Goal: Information Seeking & Learning: Compare options

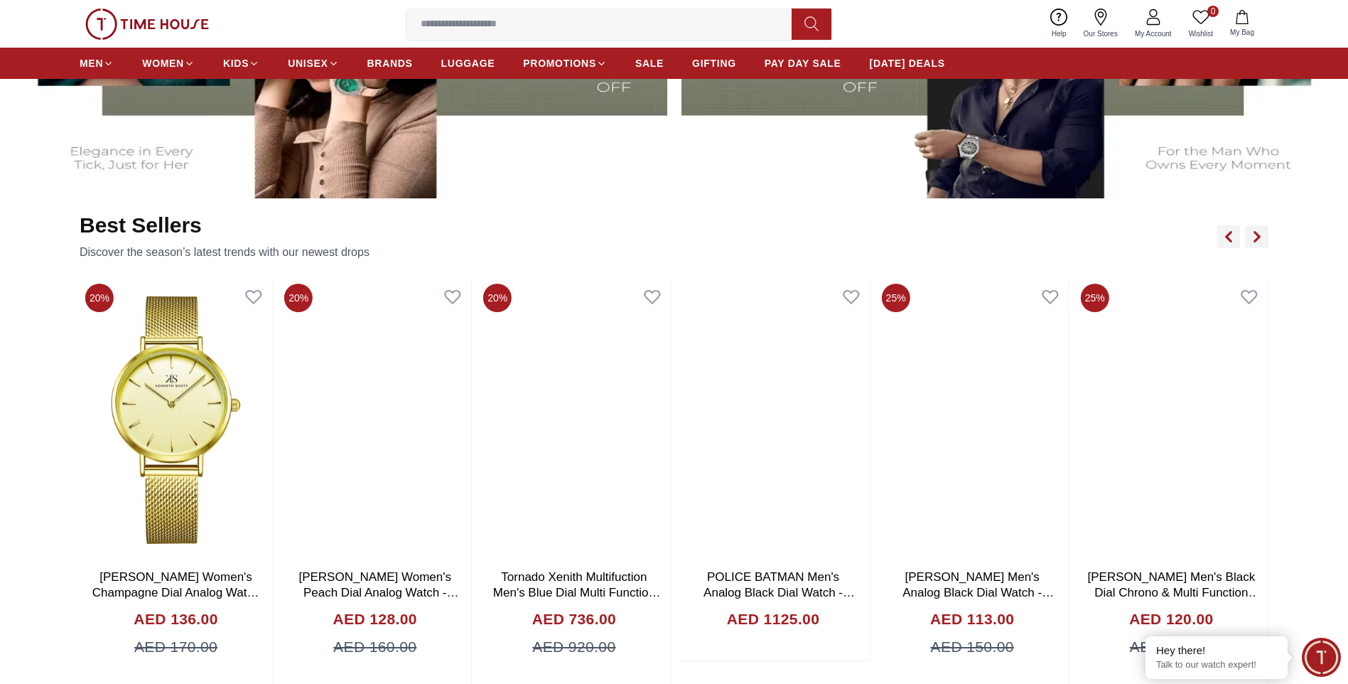
scroll to position [853, 0]
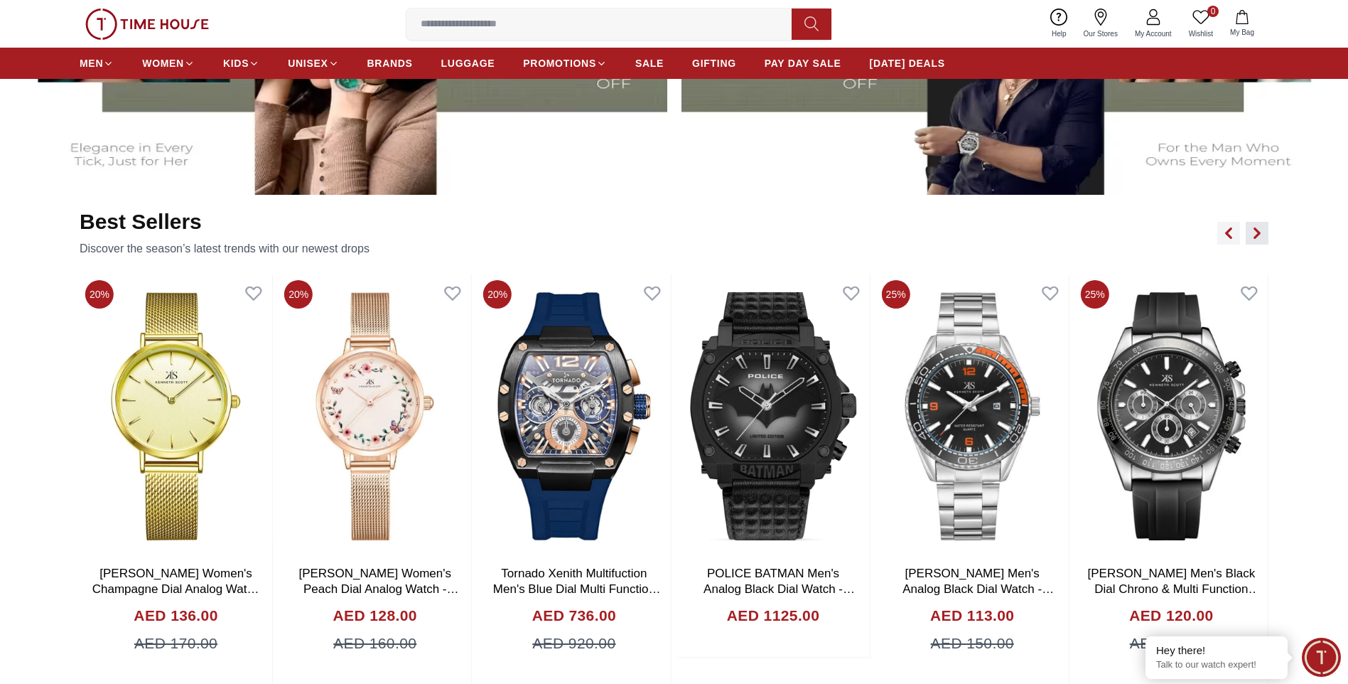
click at [1260, 227] on icon "button" at bounding box center [1257, 232] width 11 height 11
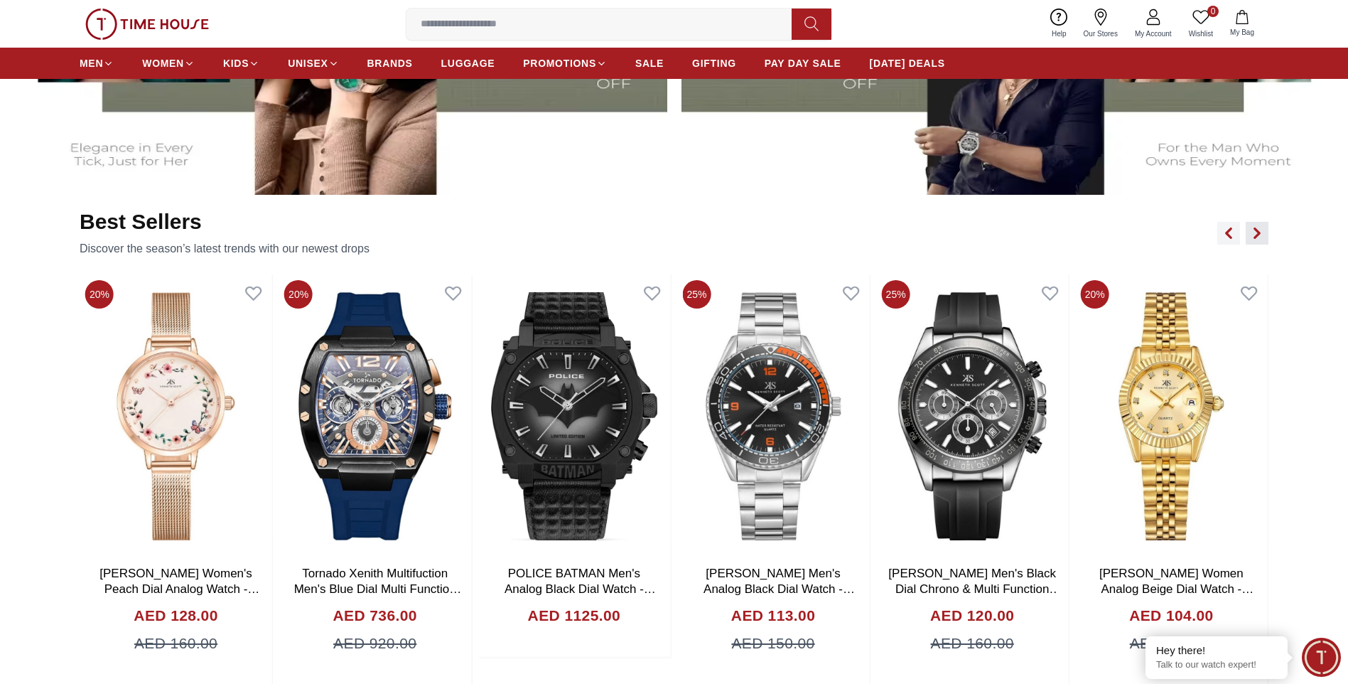
click at [1260, 227] on icon "button" at bounding box center [1257, 232] width 11 height 11
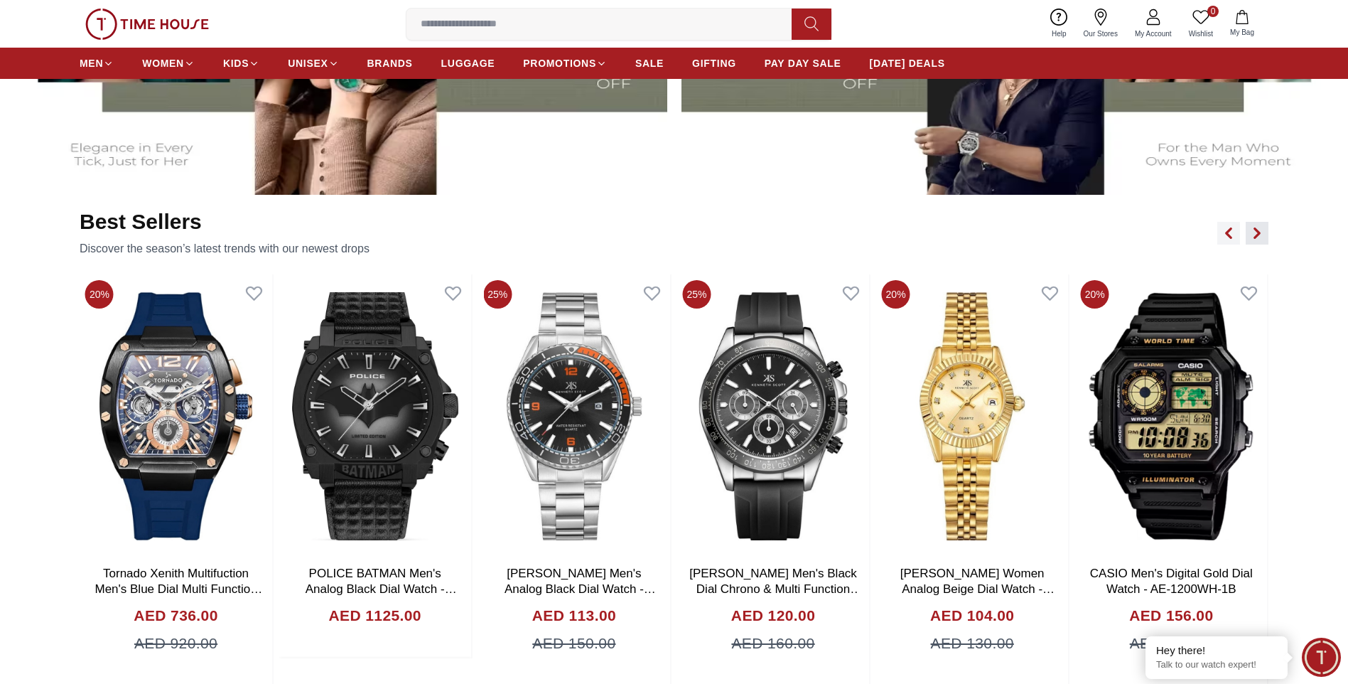
click at [1260, 227] on icon "button" at bounding box center [1257, 232] width 11 height 11
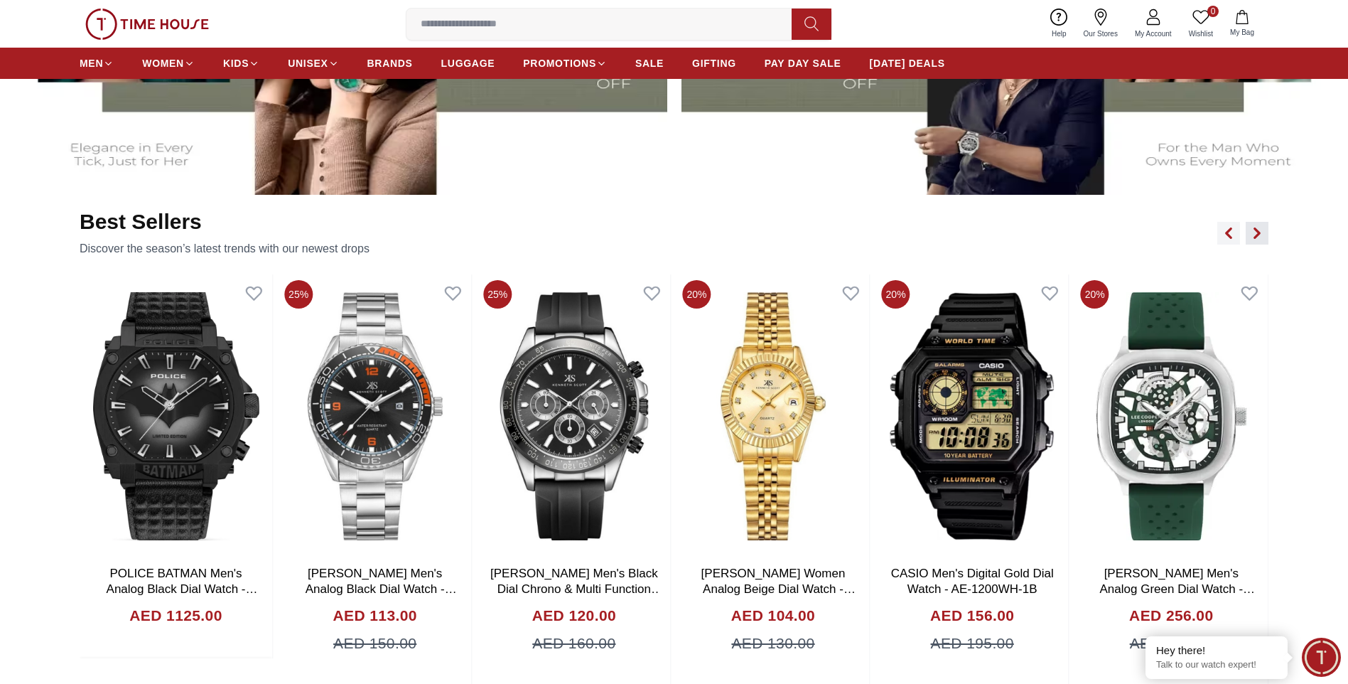
click at [1260, 227] on icon "button" at bounding box center [1257, 232] width 11 height 11
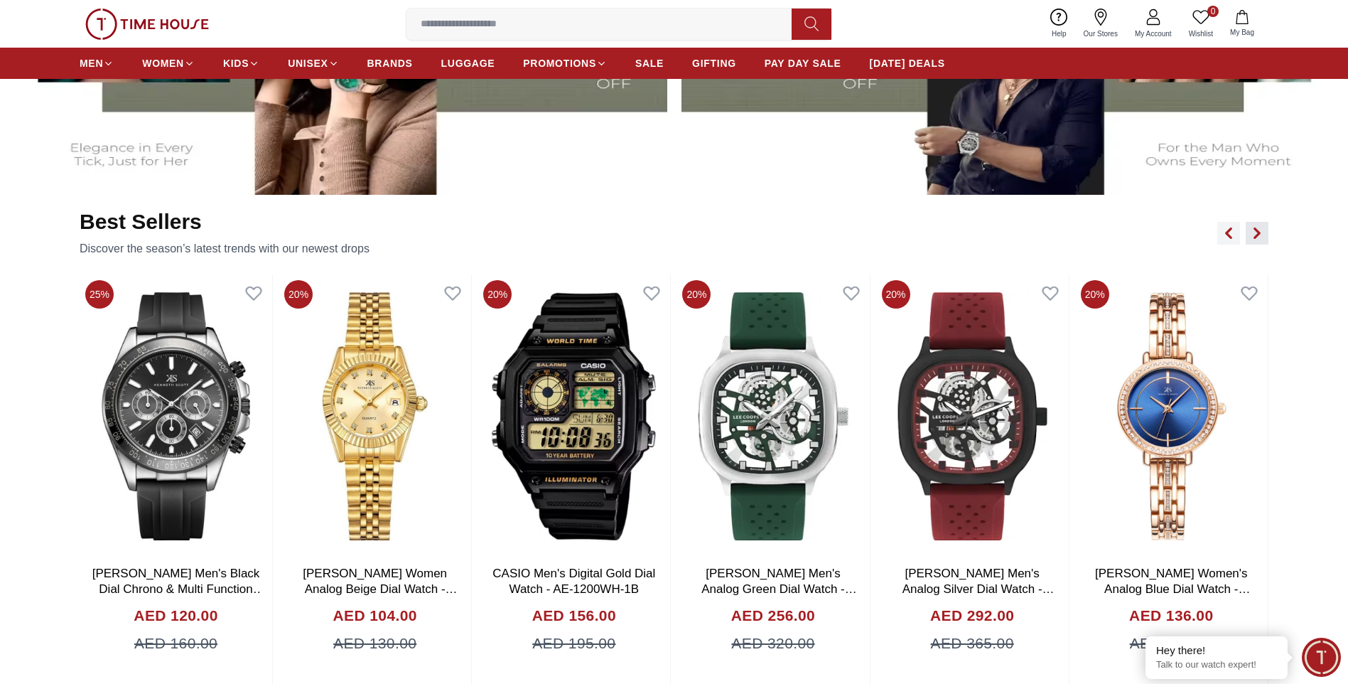
click at [1257, 235] on icon "button" at bounding box center [1257, 232] width 4 height 9
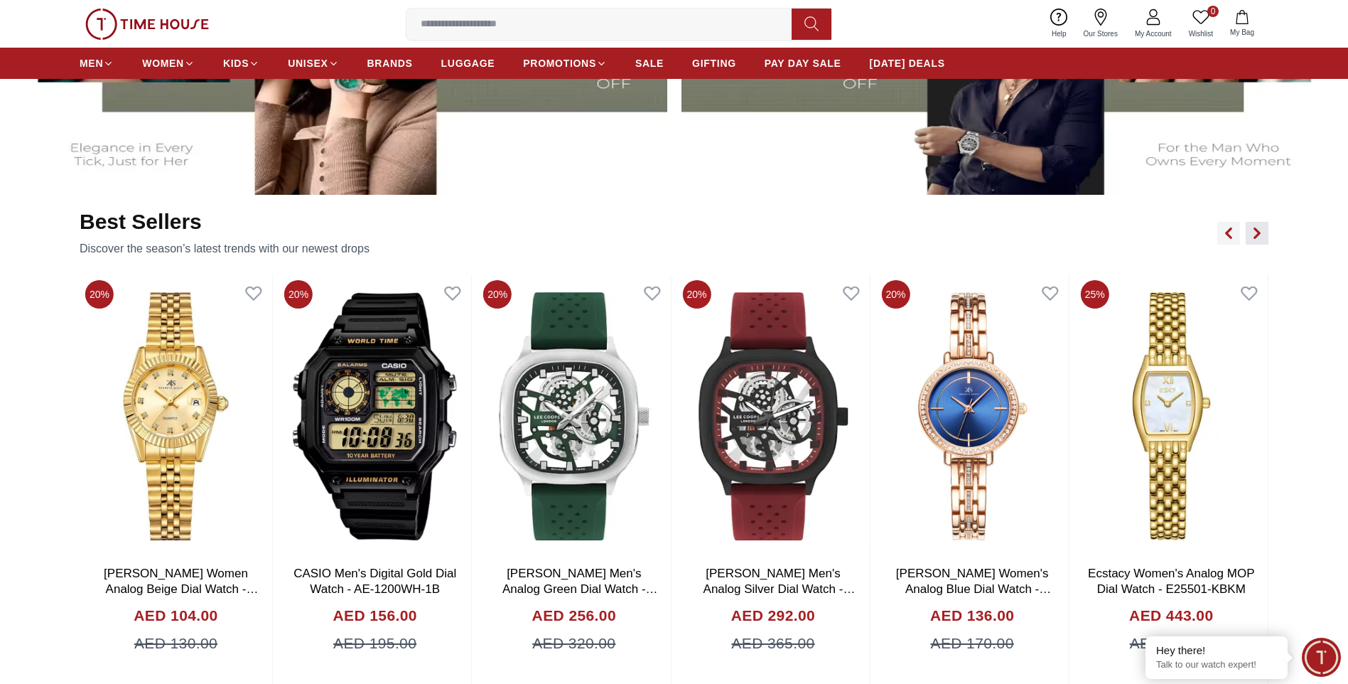
click at [1257, 235] on icon "button" at bounding box center [1257, 232] width 4 height 9
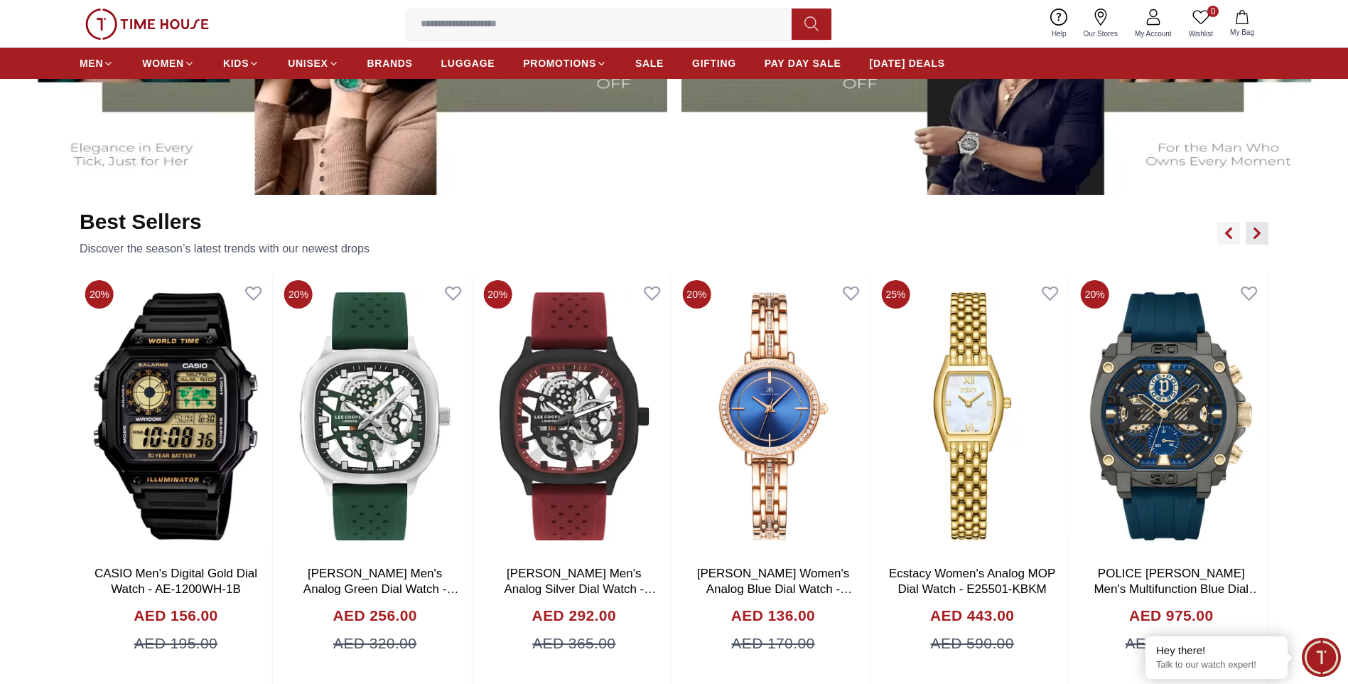
click at [1257, 235] on icon "button" at bounding box center [1257, 232] width 4 height 9
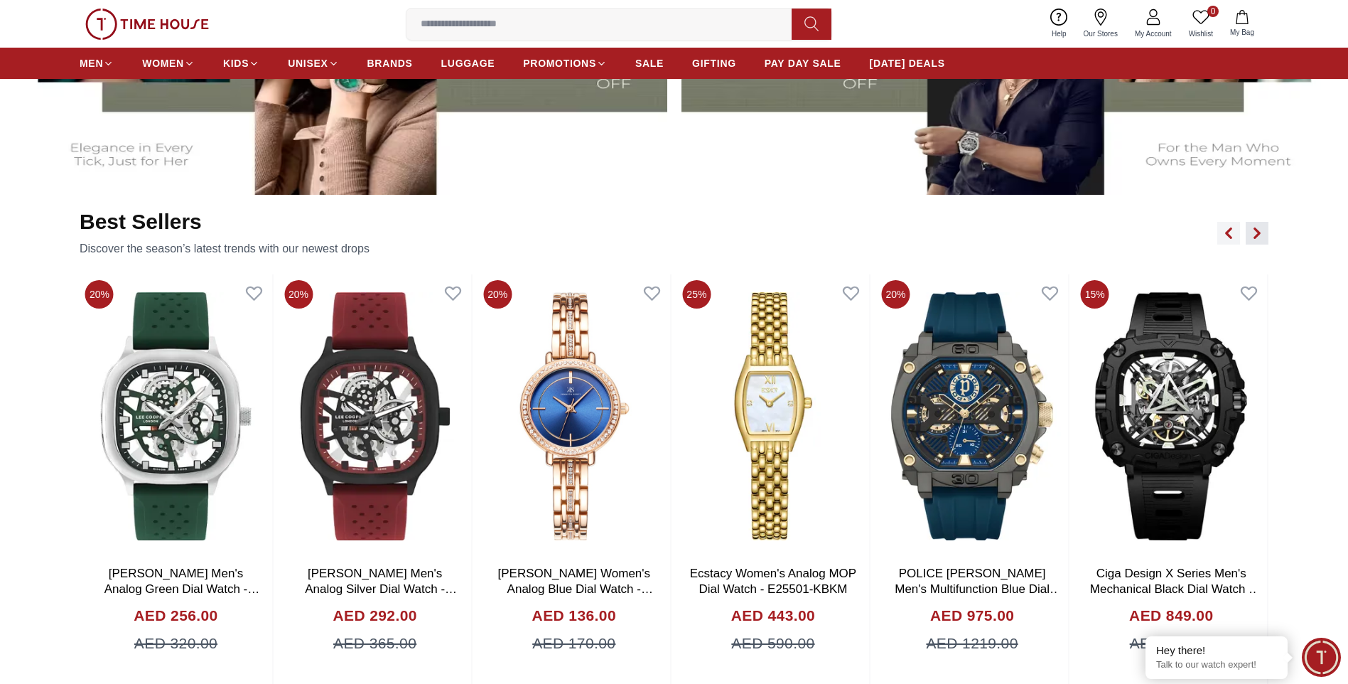
click at [1257, 235] on icon "button" at bounding box center [1257, 232] width 4 height 9
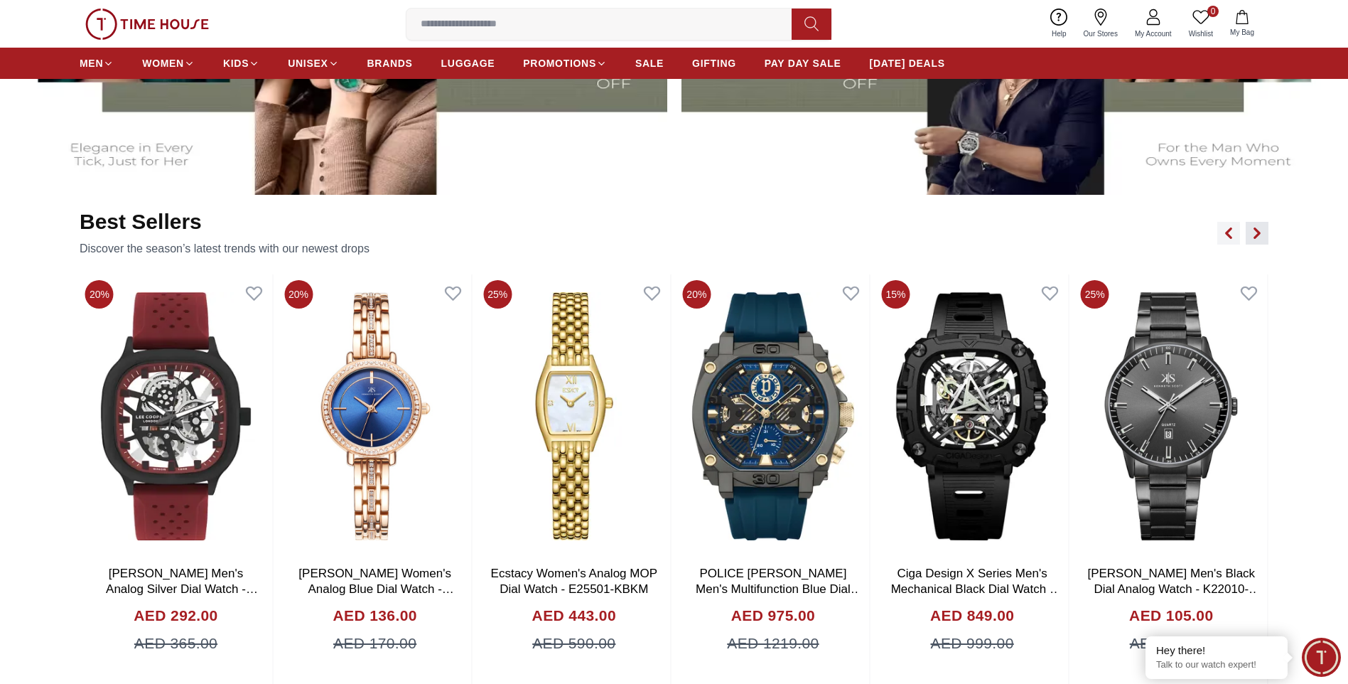
click at [1257, 235] on icon "button" at bounding box center [1257, 232] width 4 height 9
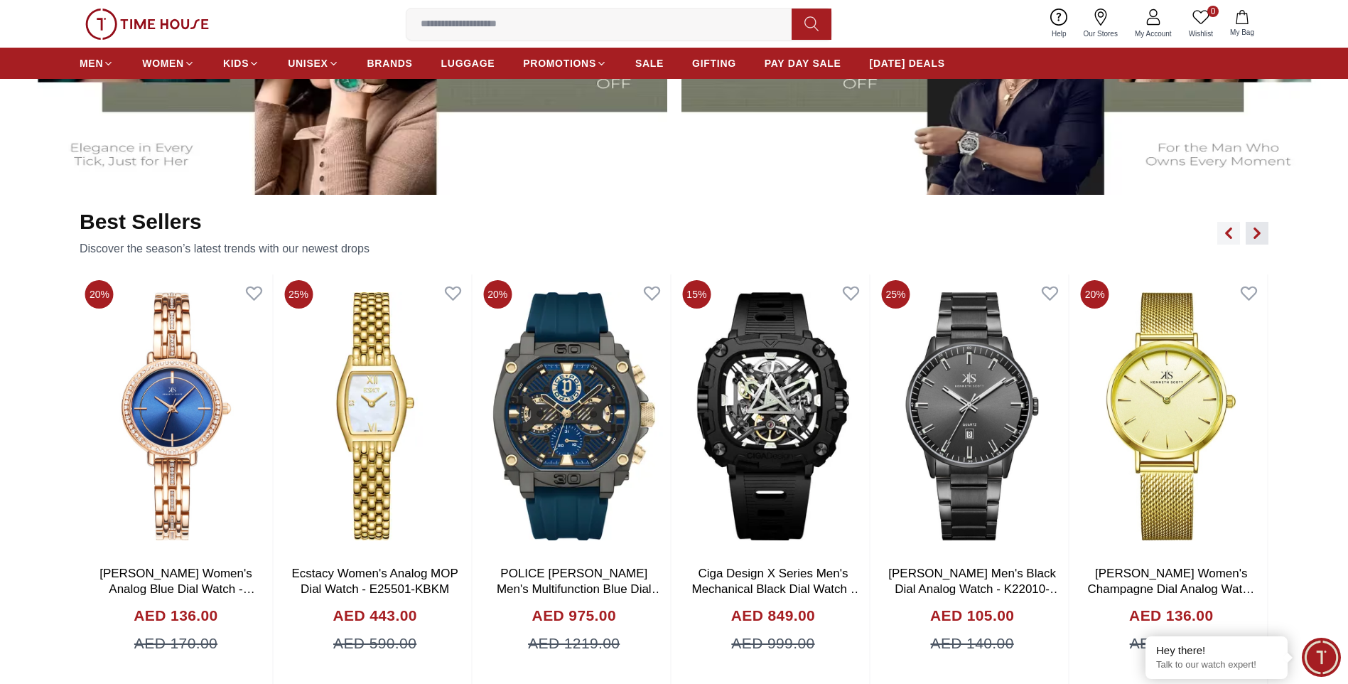
click at [1257, 235] on icon "button" at bounding box center [1257, 232] width 4 height 9
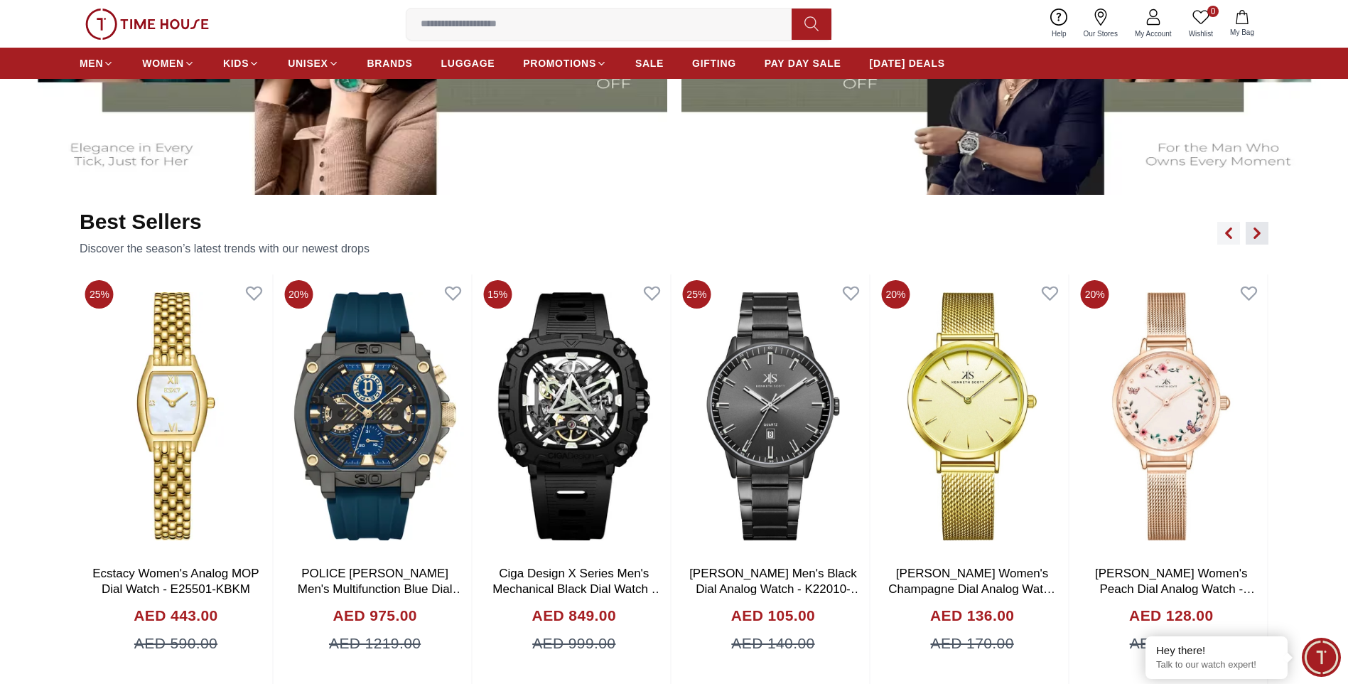
click at [1257, 235] on icon "button" at bounding box center [1257, 232] width 4 height 9
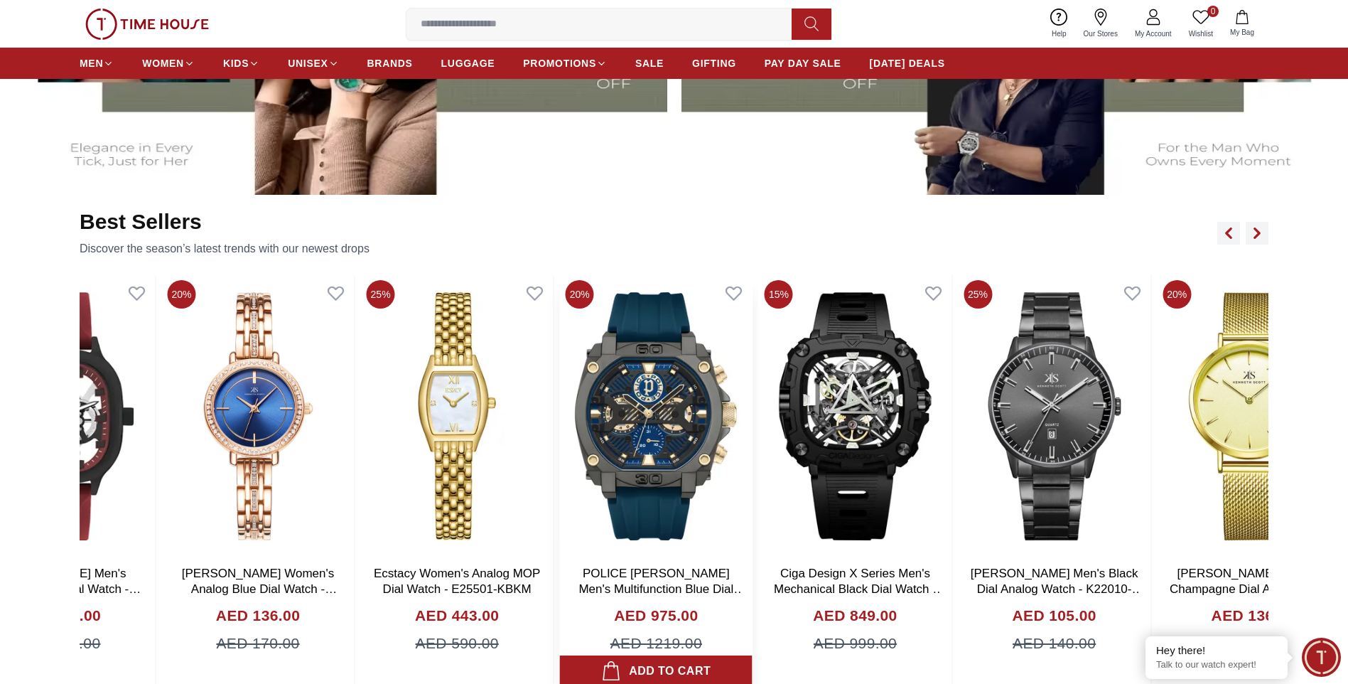
click at [1344, 399] on section "Best Sellers Discover the season’s latest trends with our newest drops 25% [PER…" at bounding box center [674, 472] width 1348 height 527
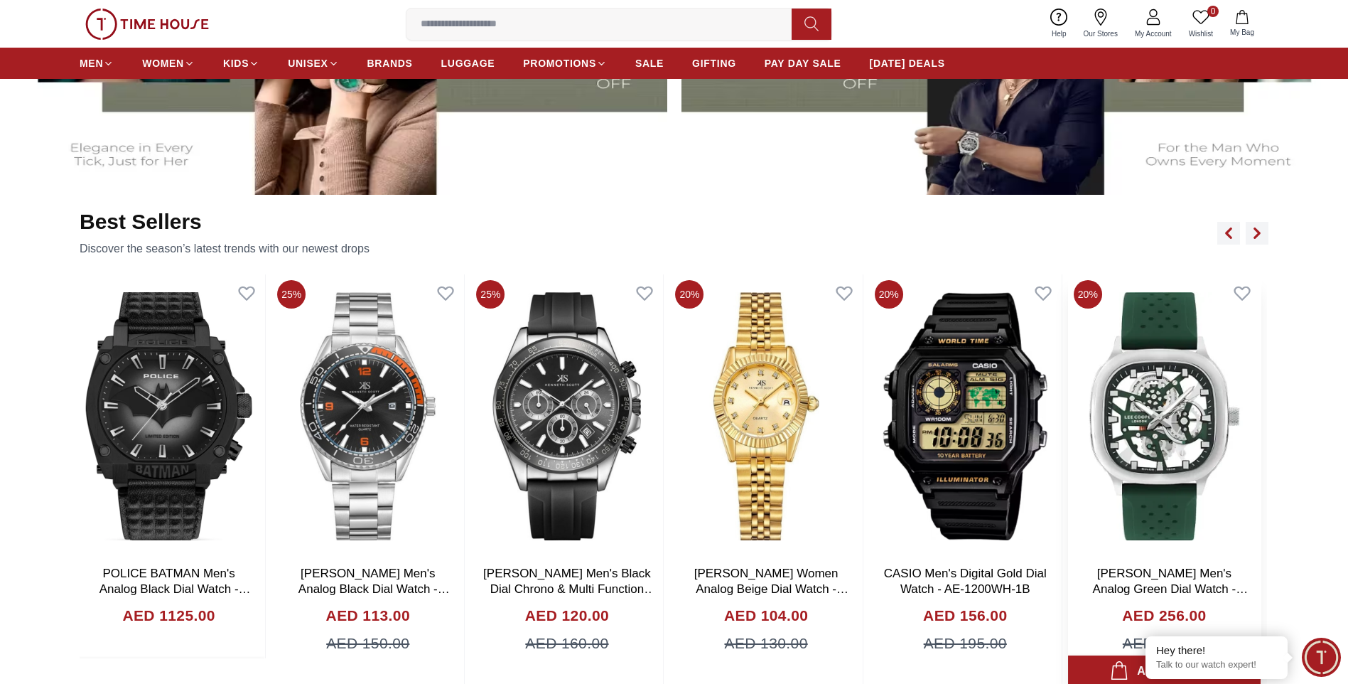
click at [1090, 429] on img at bounding box center [1164, 416] width 193 height 284
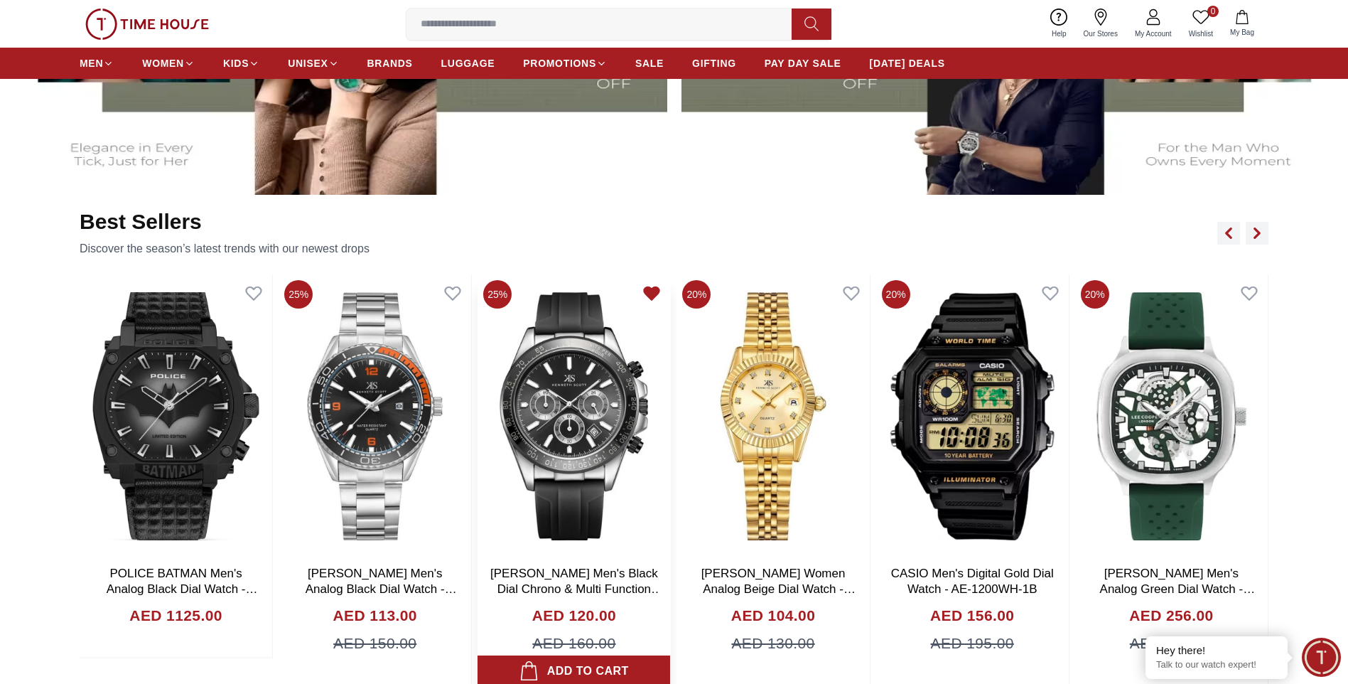
click at [651, 291] on icon at bounding box center [652, 293] width 15 height 13
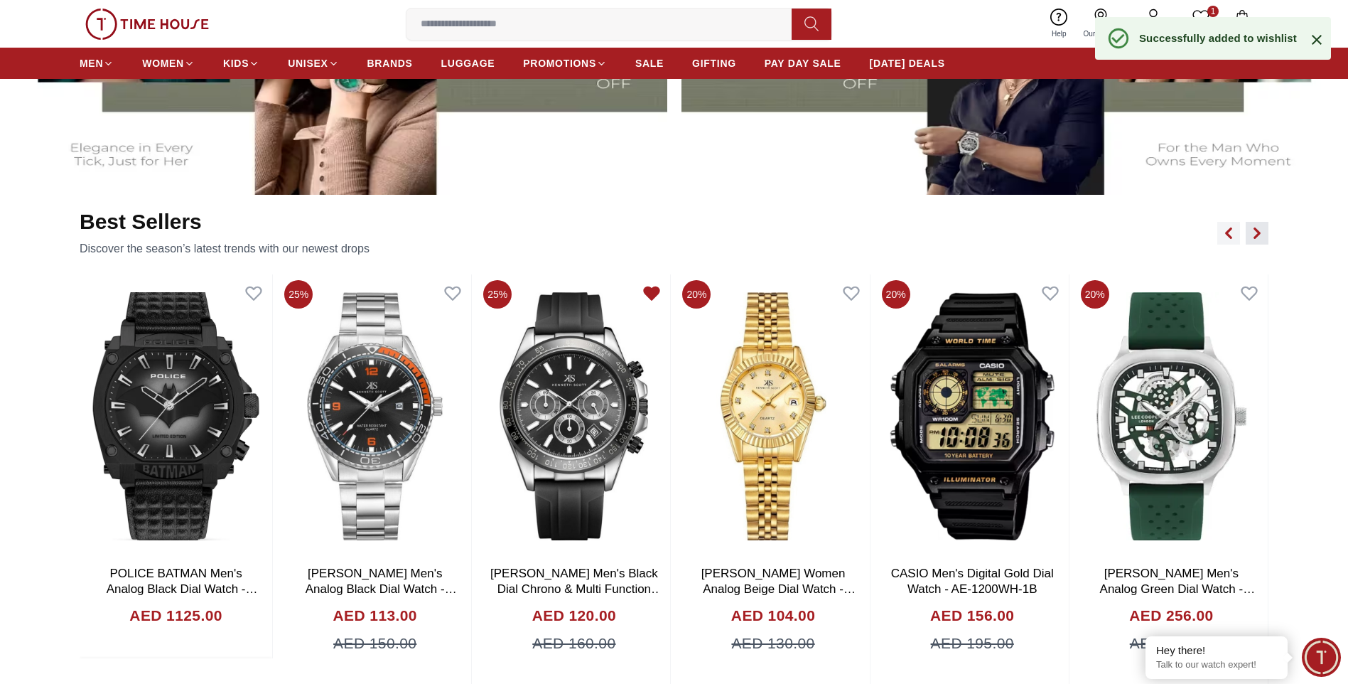
click at [1253, 238] on icon "button" at bounding box center [1257, 232] width 11 height 11
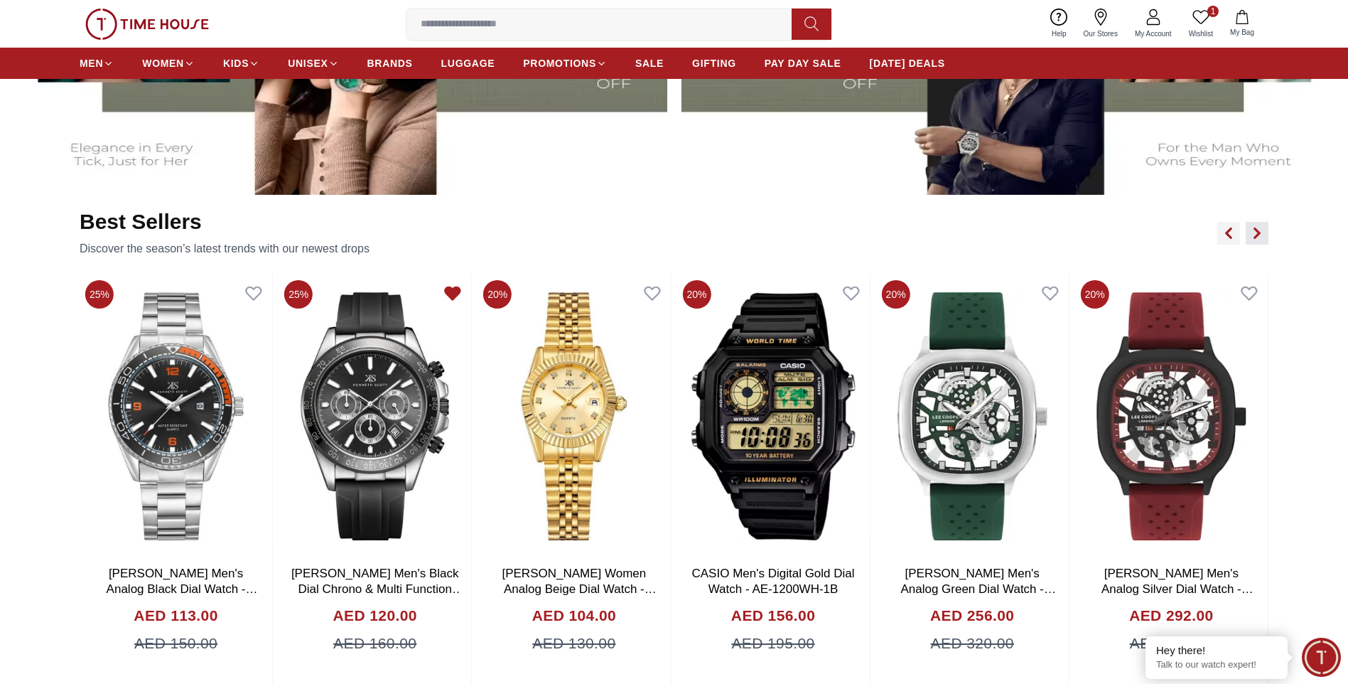
click at [1253, 238] on icon "button" at bounding box center [1257, 232] width 11 height 11
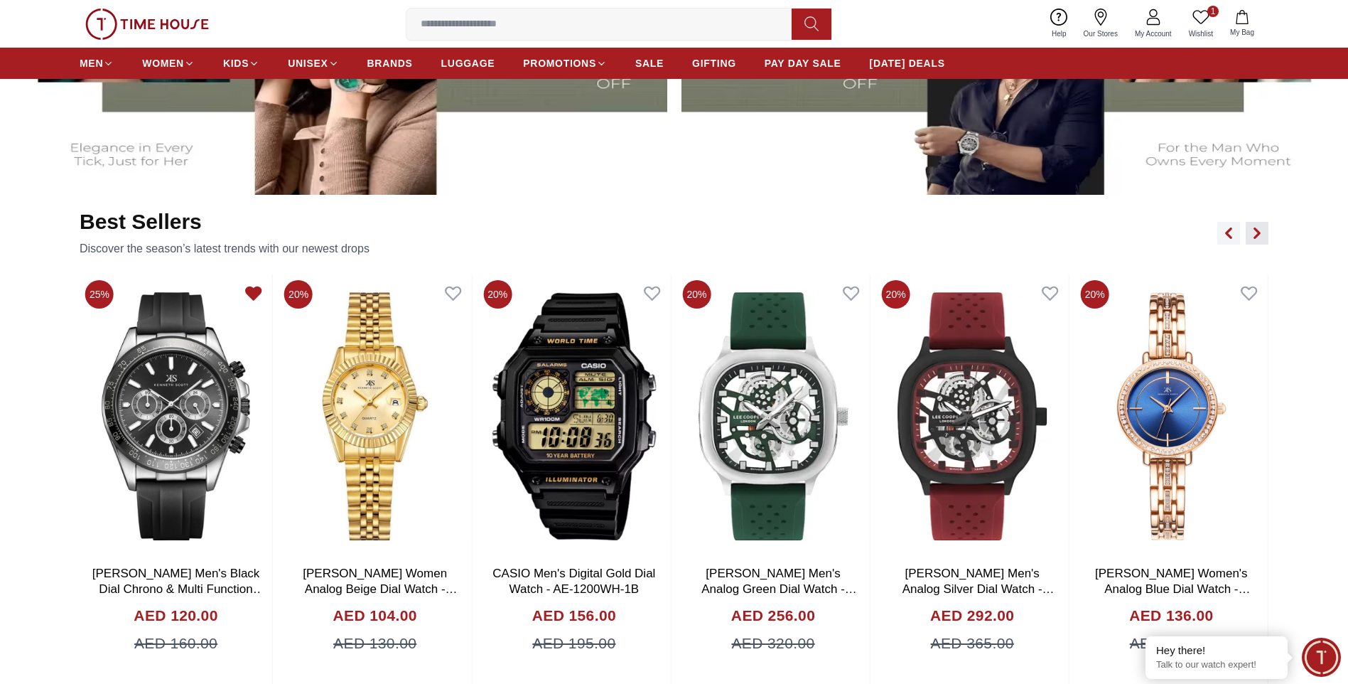
click at [1253, 238] on icon "button" at bounding box center [1257, 232] width 11 height 11
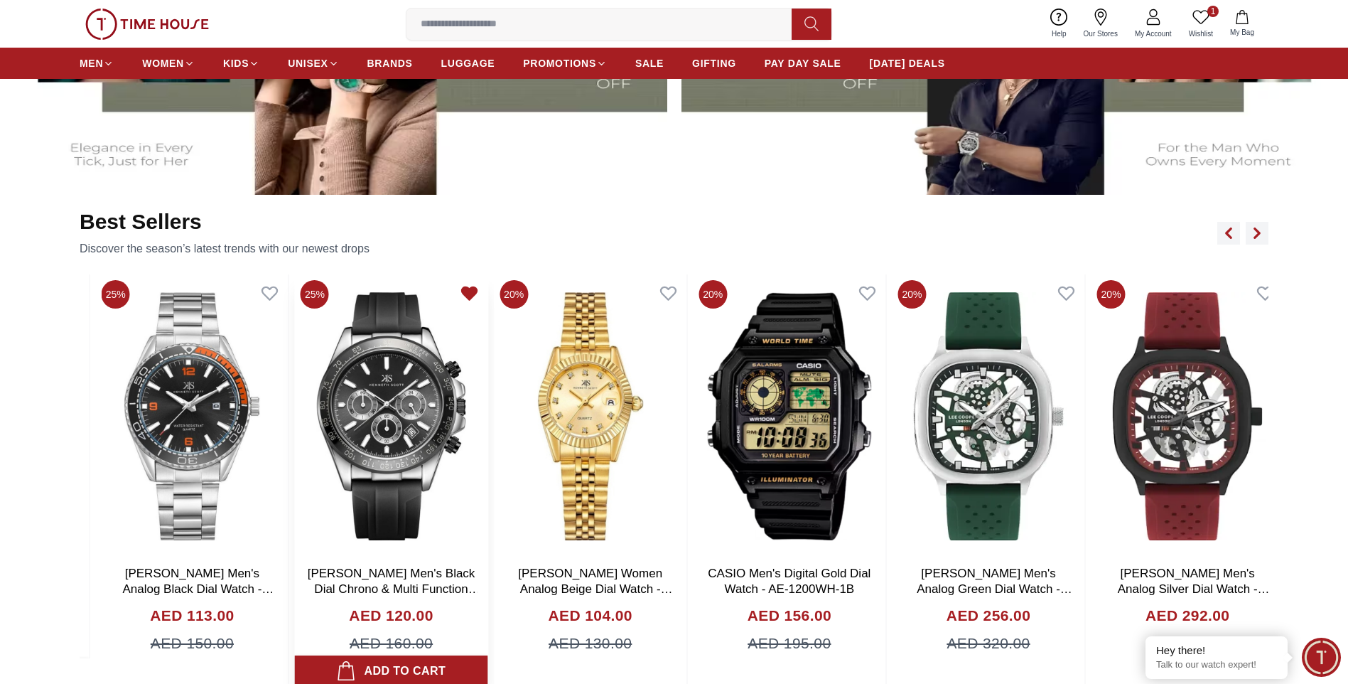
click at [295, 444] on img at bounding box center [391, 416] width 193 height 284
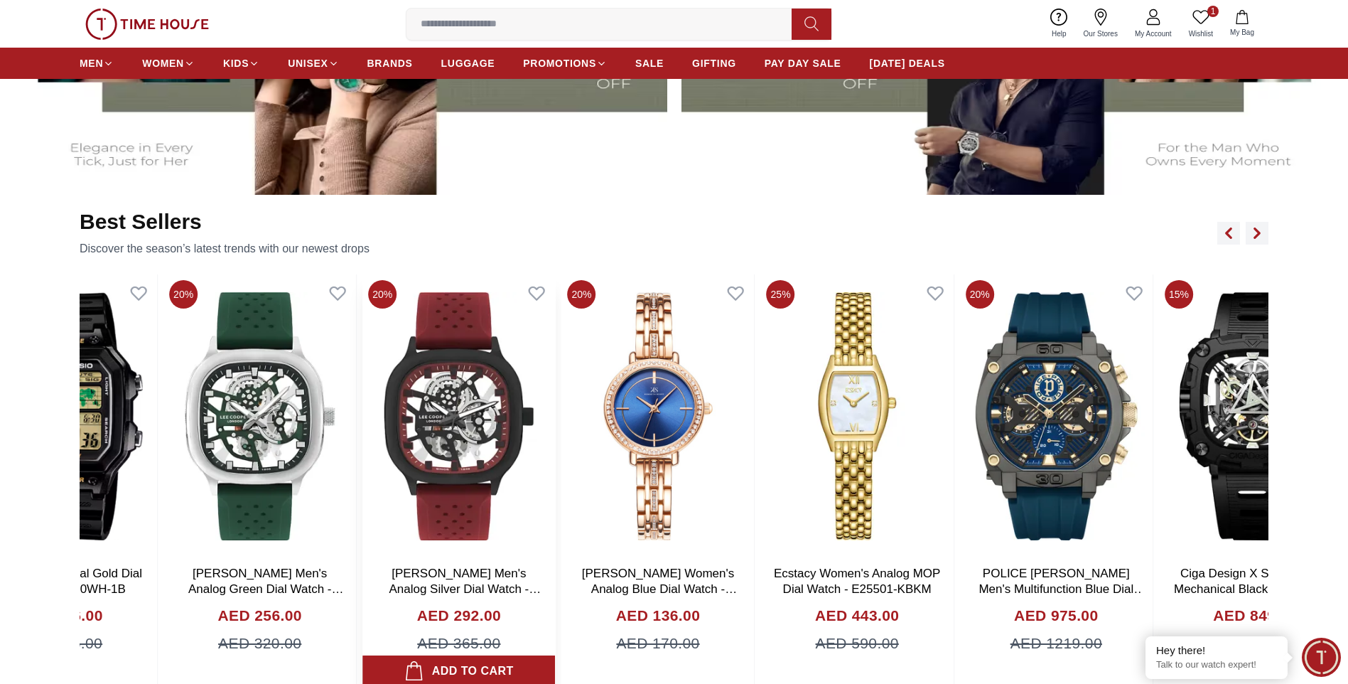
click at [363, 418] on img at bounding box center [459, 416] width 193 height 284
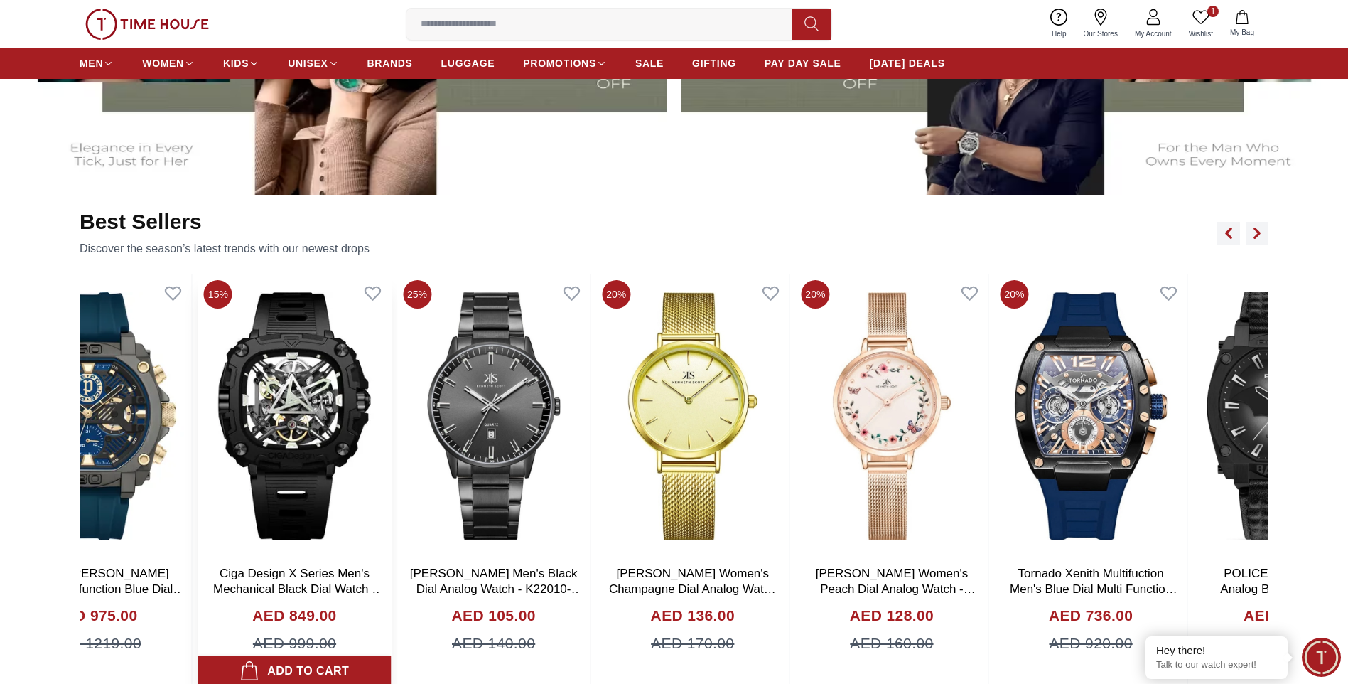
click at [254, 409] on img at bounding box center [294, 416] width 193 height 284
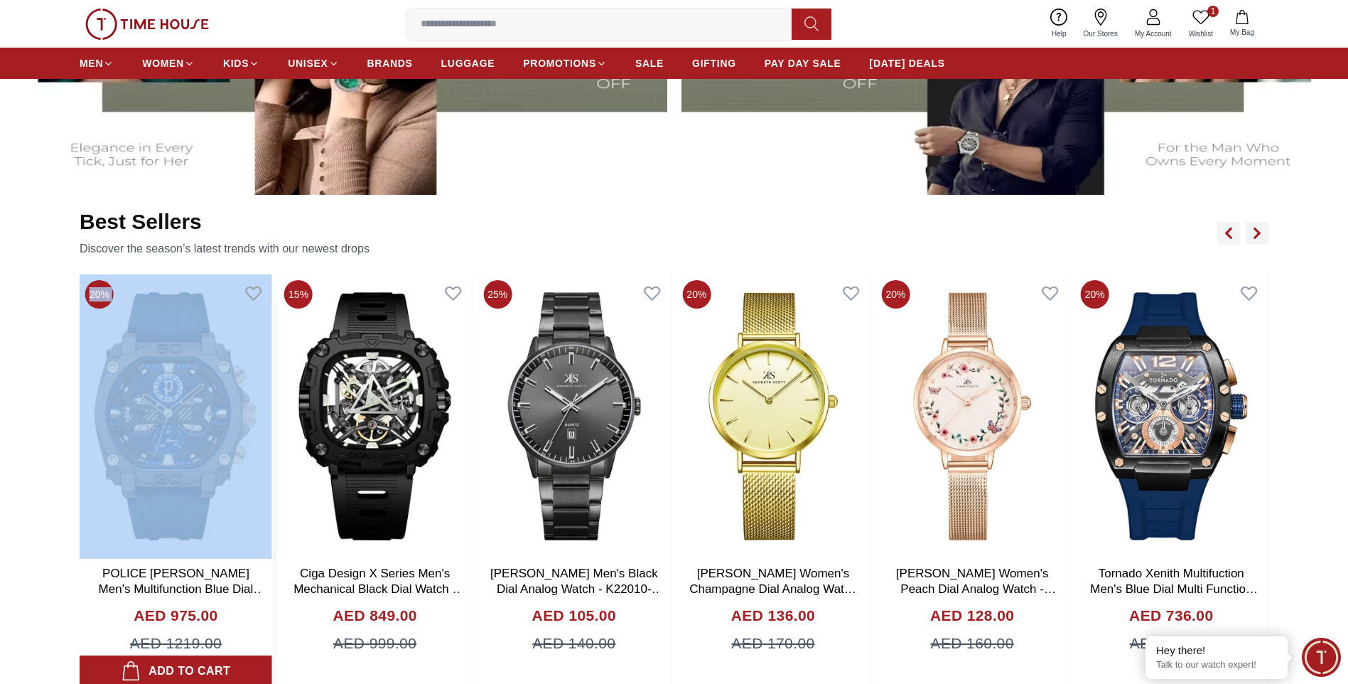
drag, startPoint x: 1051, startPoint y: 395, endPoint x: 188, endPoint y: 402, distance: 862.3
click at [188, 402] on div "25% [PERSON_NAME] Men's Analog Black Dial Watch - K23024-SBSB AED 113.00 AED 15…" at bounding box center [674, 480] width 1189 height 412
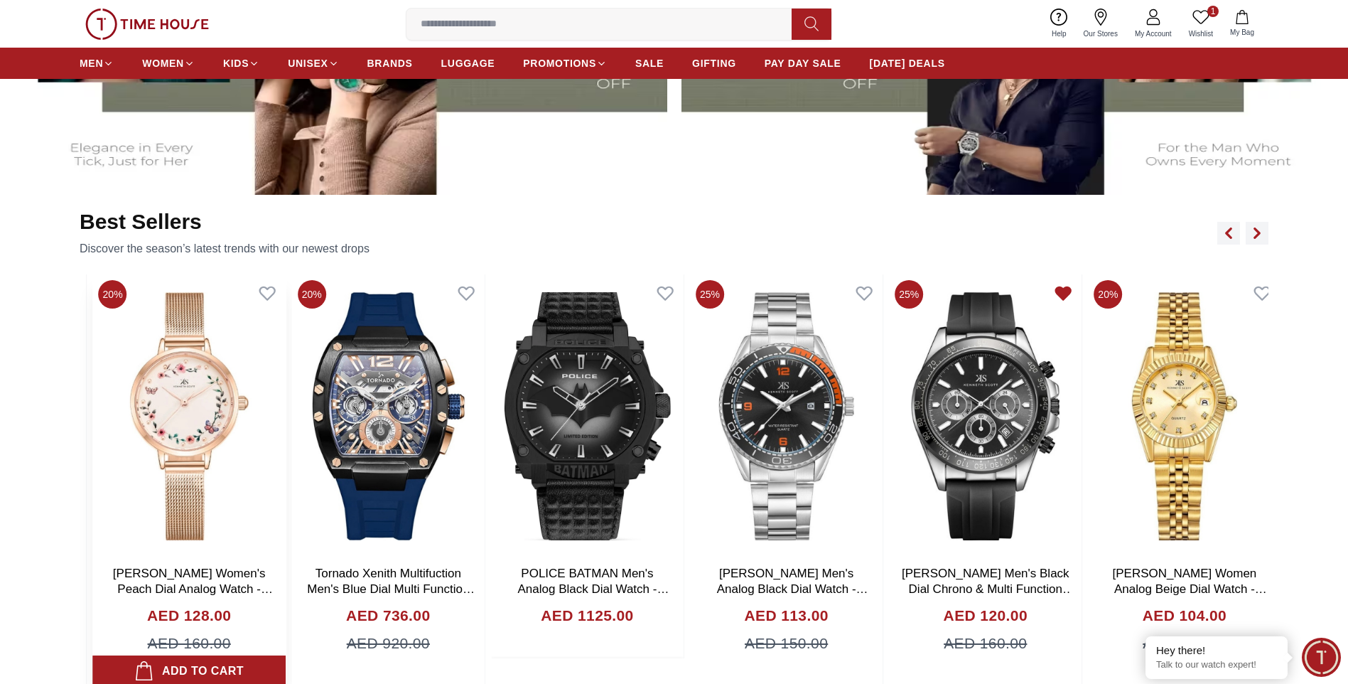
click at [177, 417] on img at bounding box center [189, 416] width 193 height 284
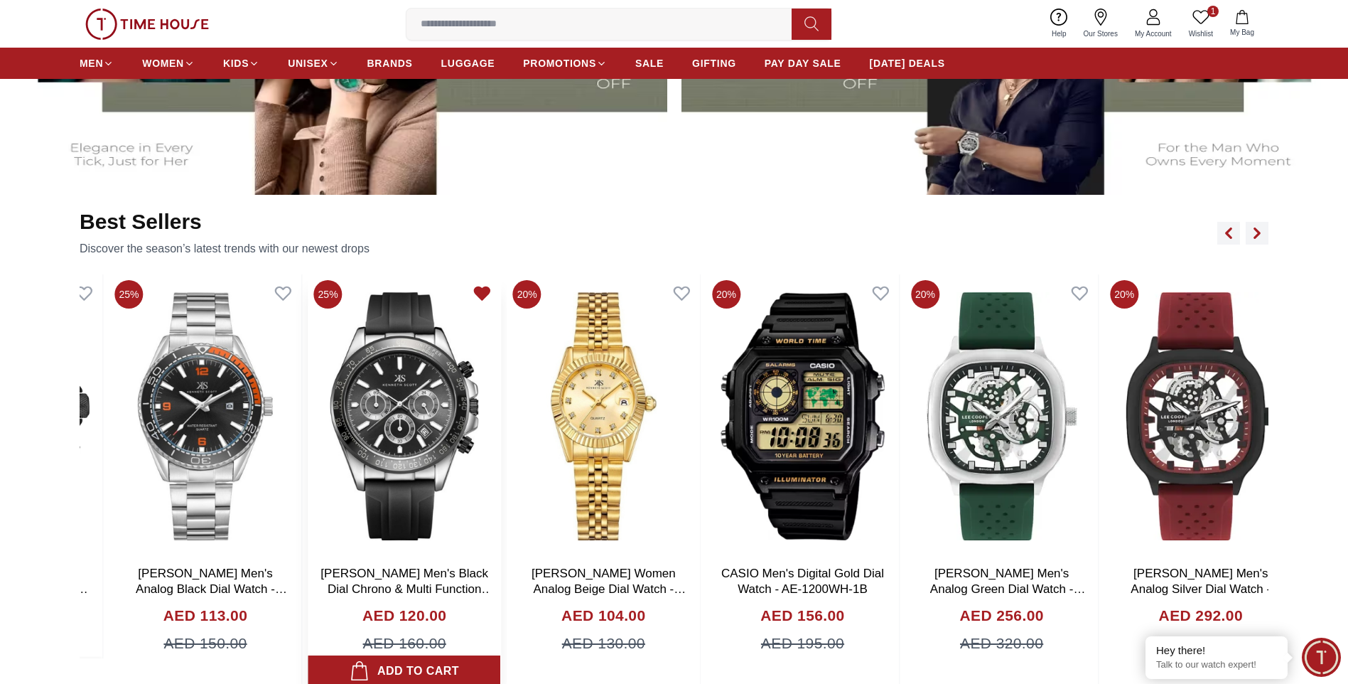
click at [475, 409] on img at bounding box center [405, 416] width 193 height 284
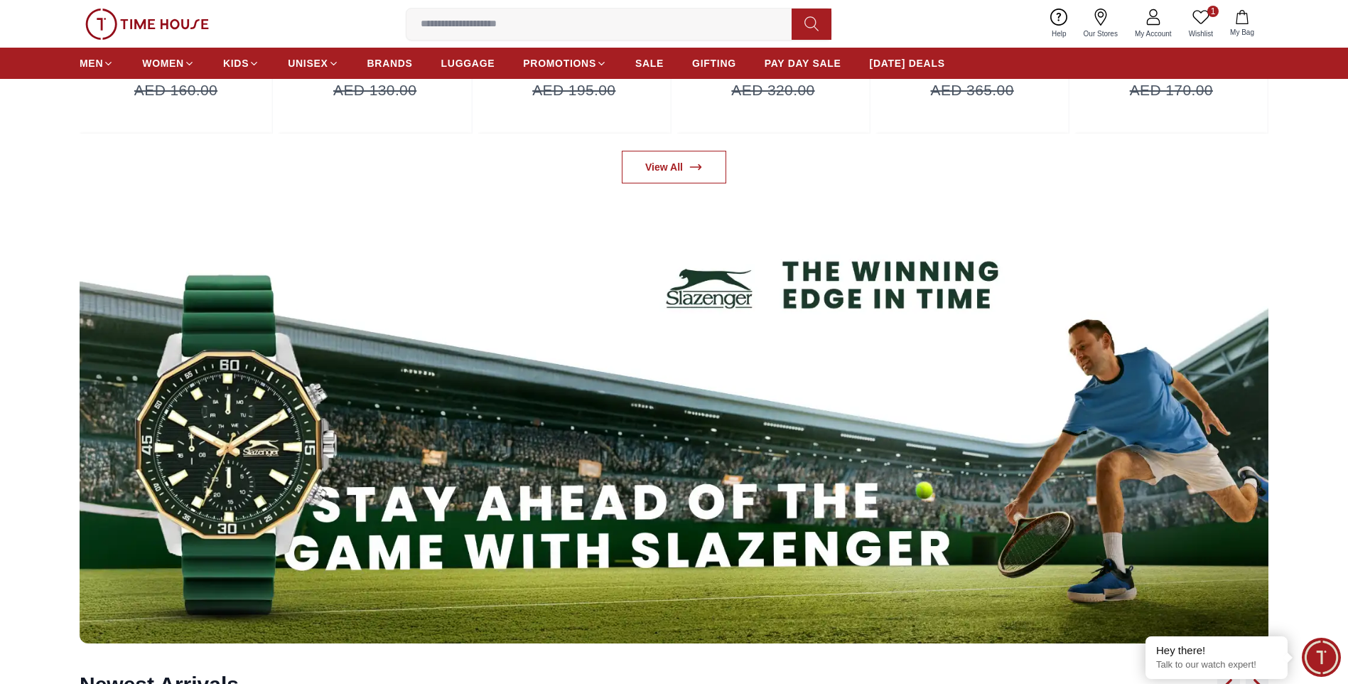
scroll to position [1493, 0]
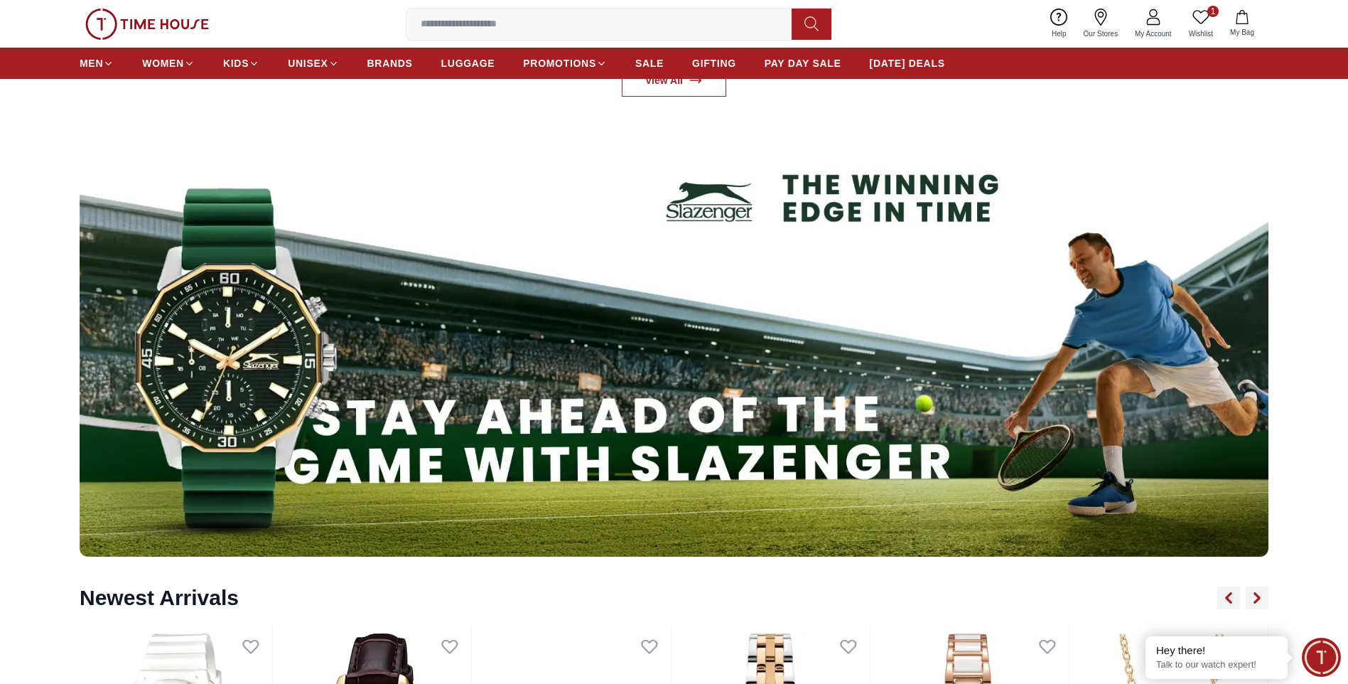
click at [240, 337] on img at bounding box center [674, 334] width 1189 height 446
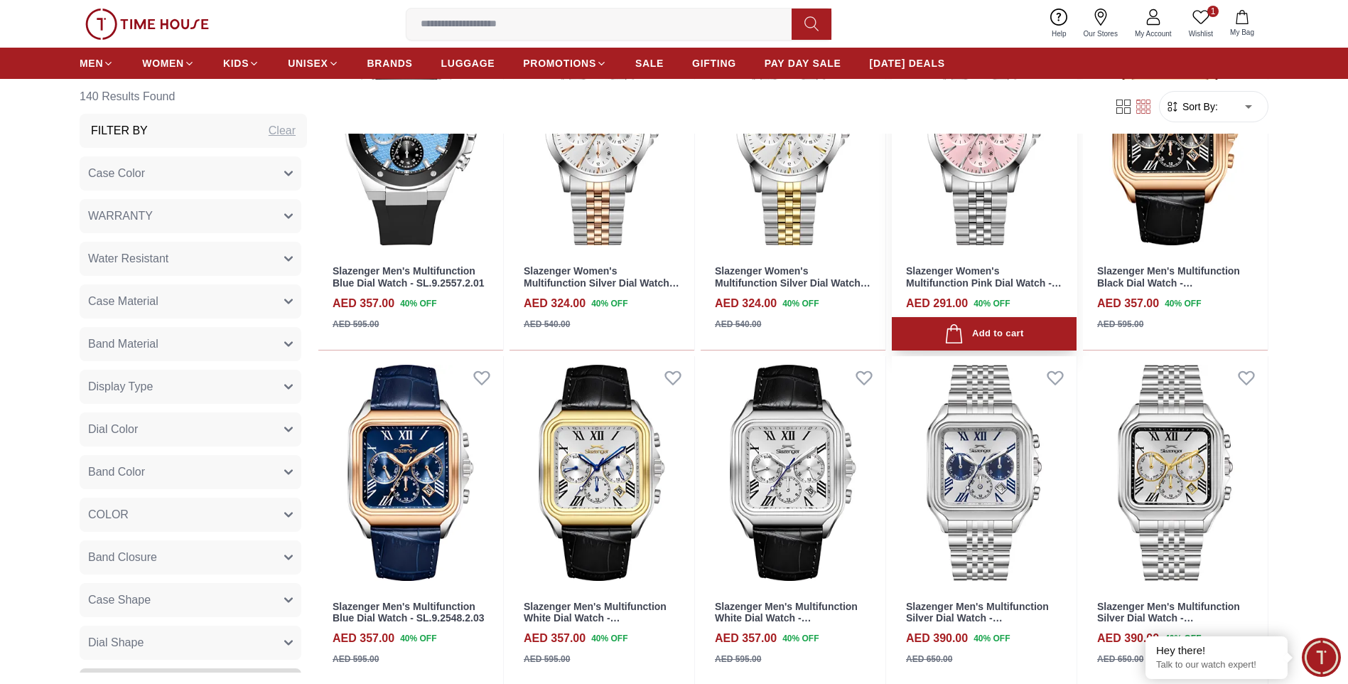
scroll to position [1137, 0]
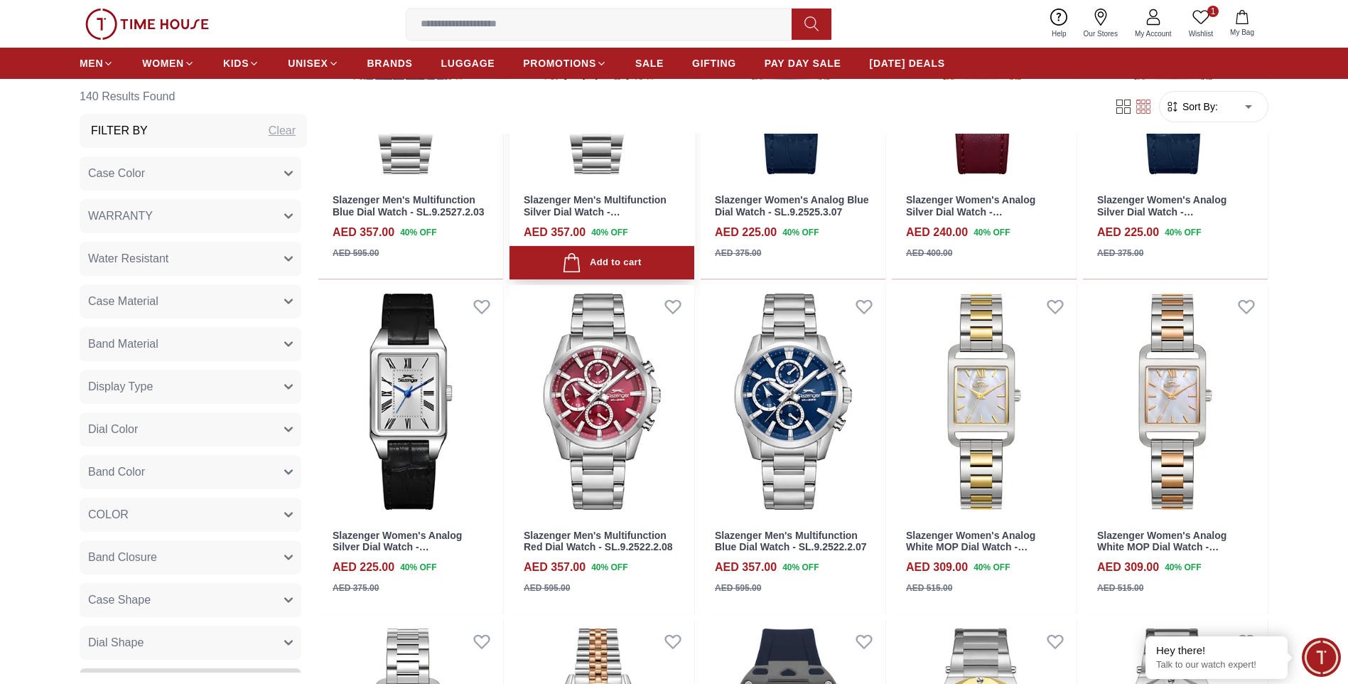
scroll to position [2559, 0]
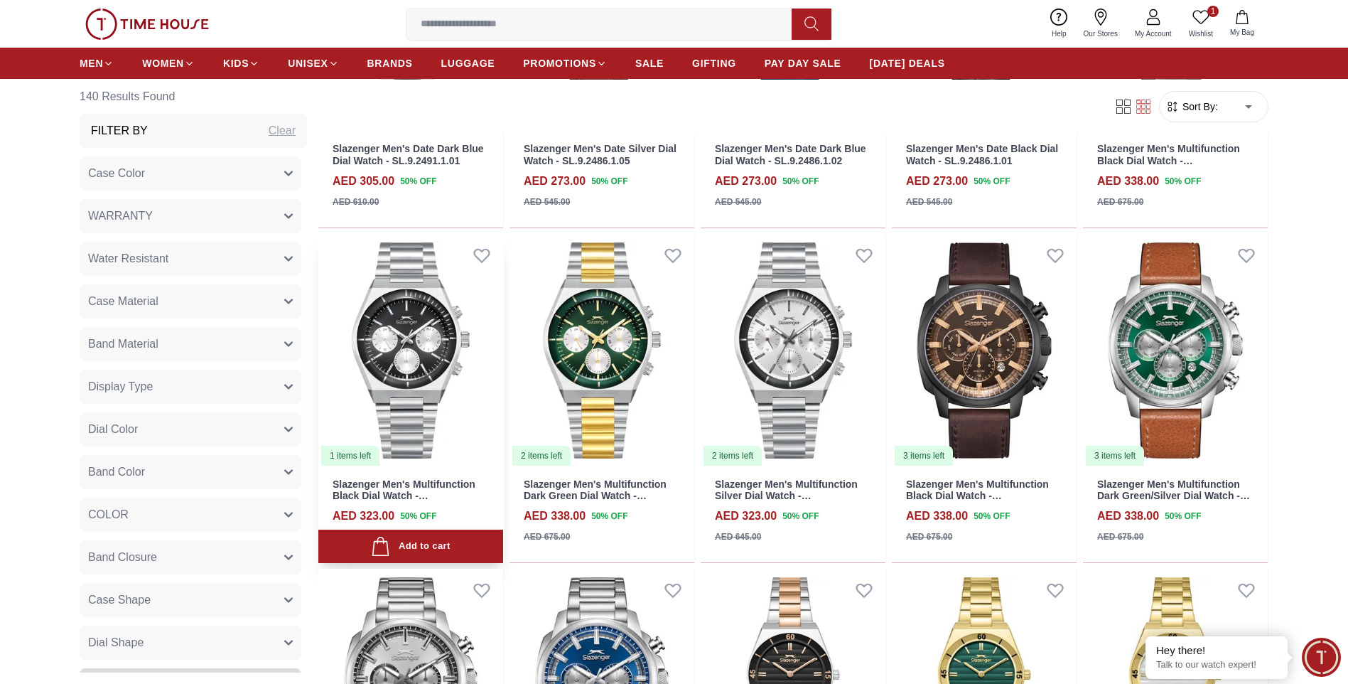
scroll to position [4123, 0]
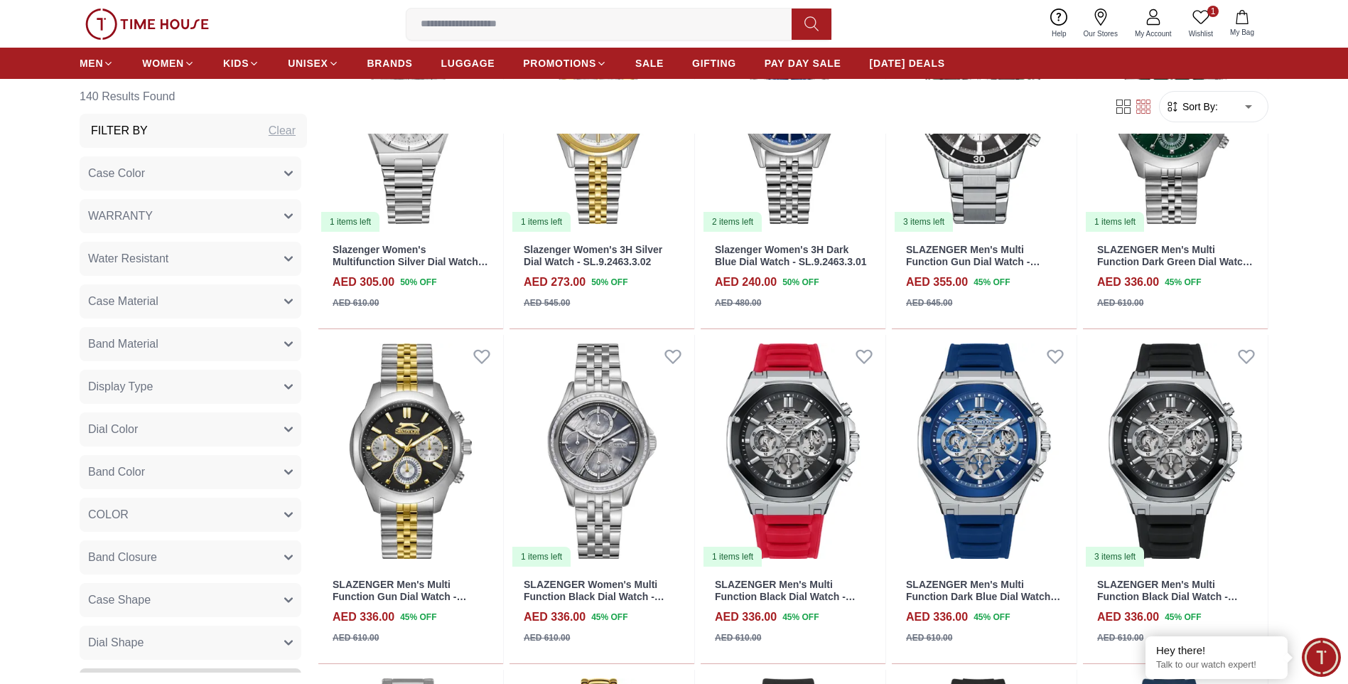
scroll to position [5189, 0]
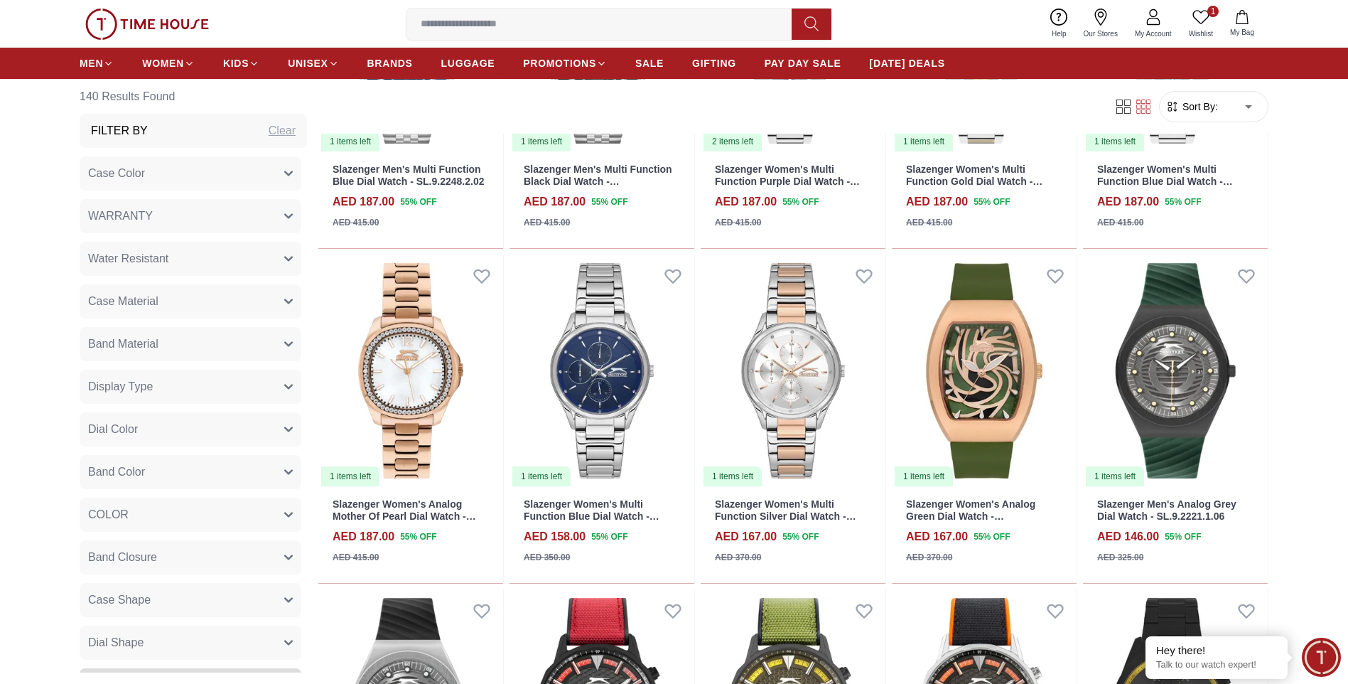
scroll to position [6611, 0]
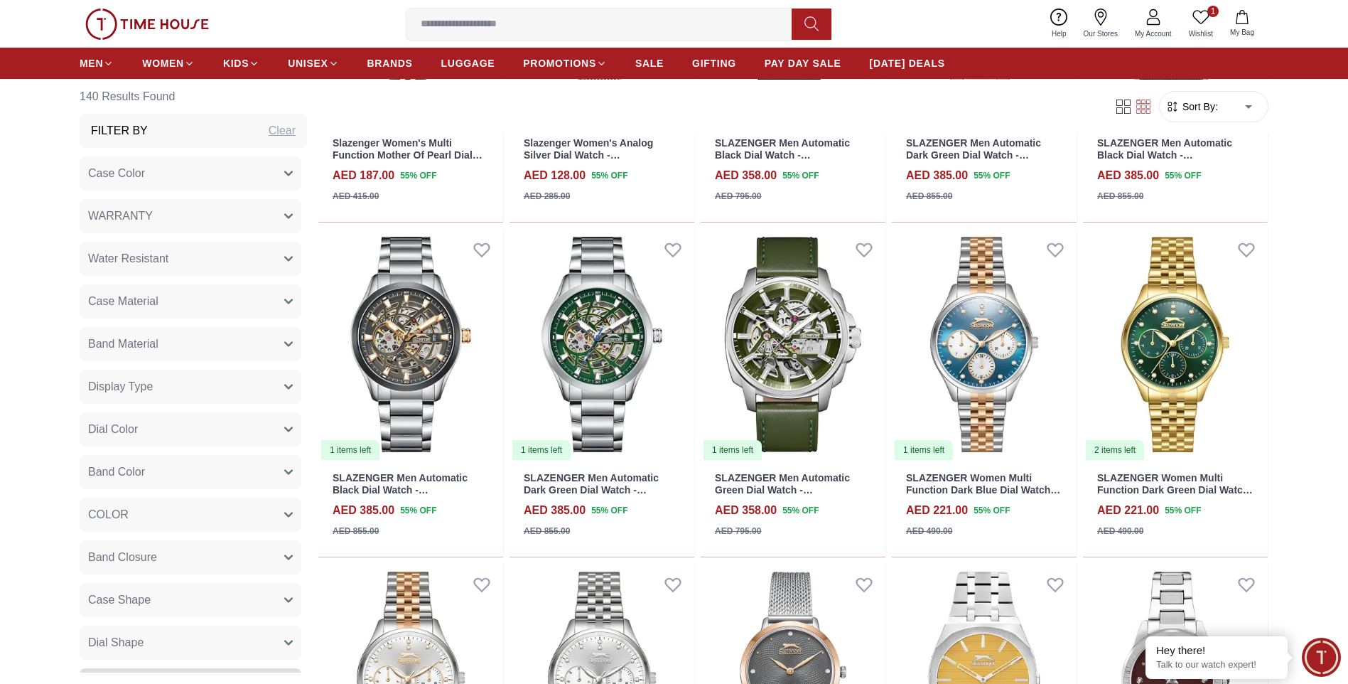
scroll to position [8109, 0]
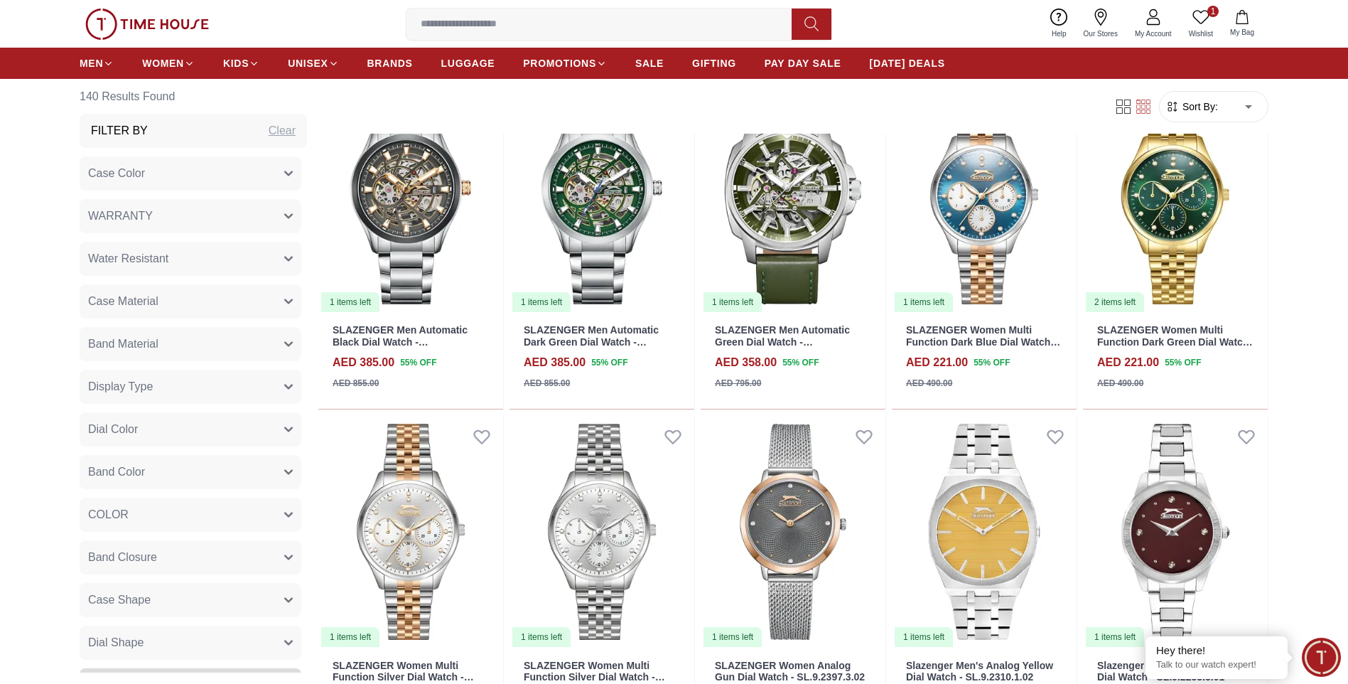
scroll to position [8388, 0]
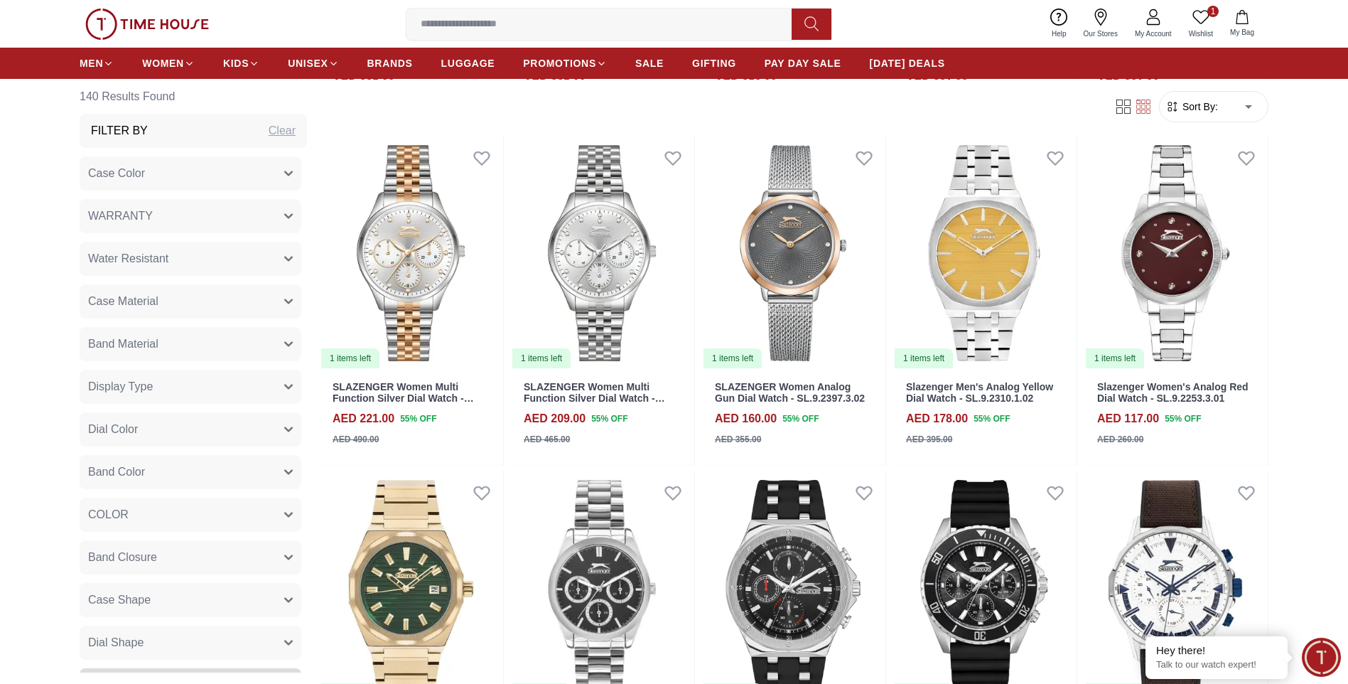
click at [1216, 16] on span "1" at bounding box center [1213, 11] width 11 height 11
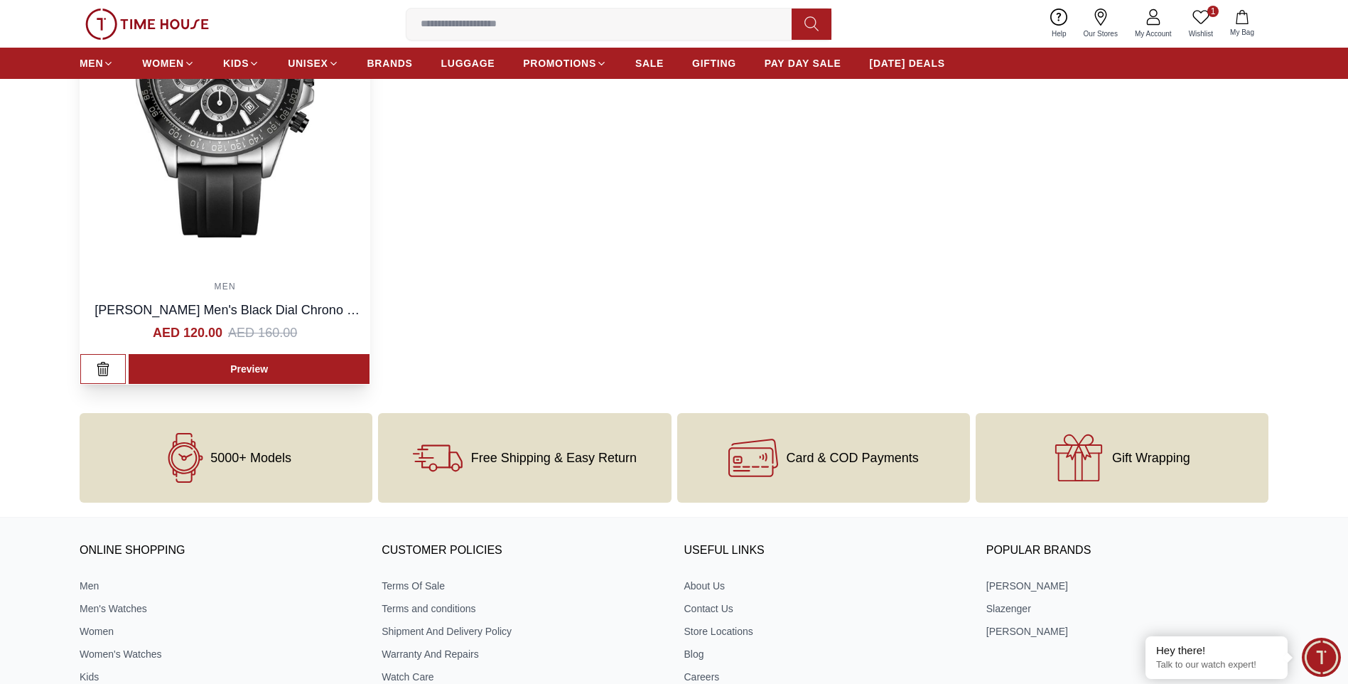
scroll to position [213, 0]
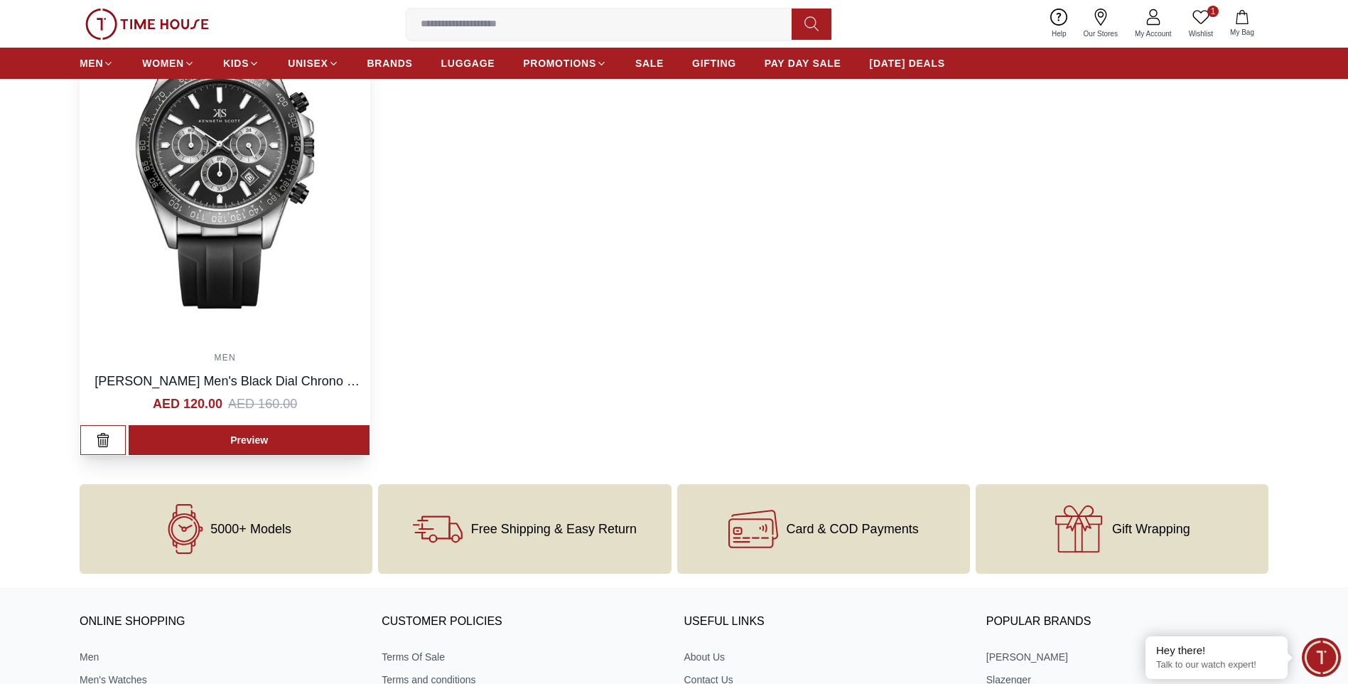
click at [228, 203] on img at bounding box center [224, 159] width 289 height 356
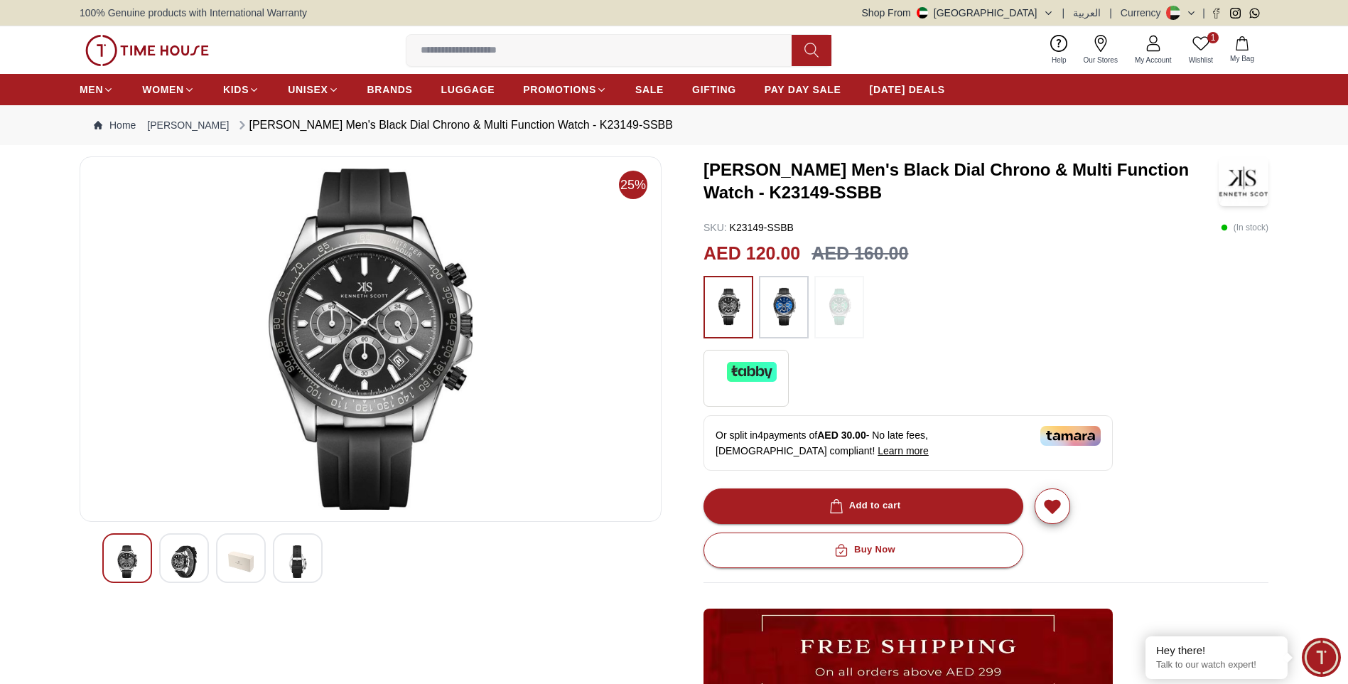
click at [184, 556] on img at bounding box center [184, 561] width 26 height 33
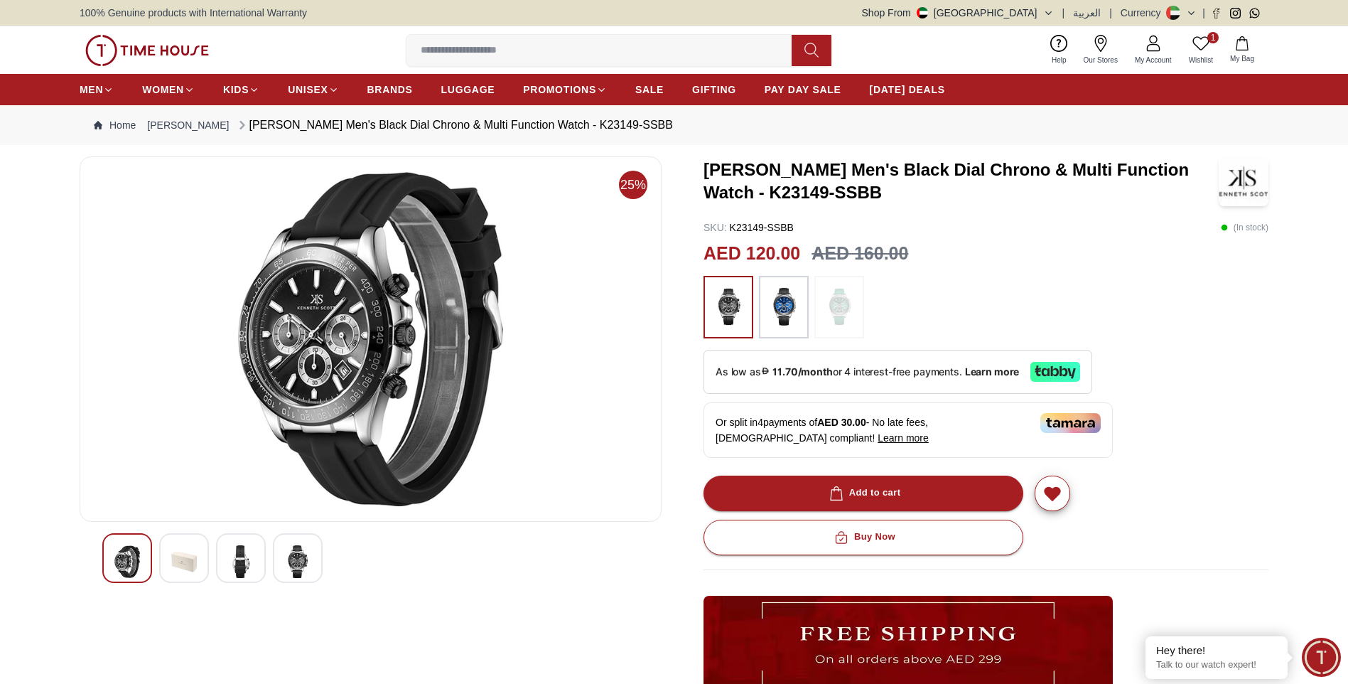
click at [284, 562] on div at bounding box center [298, 558] width 50 height 50
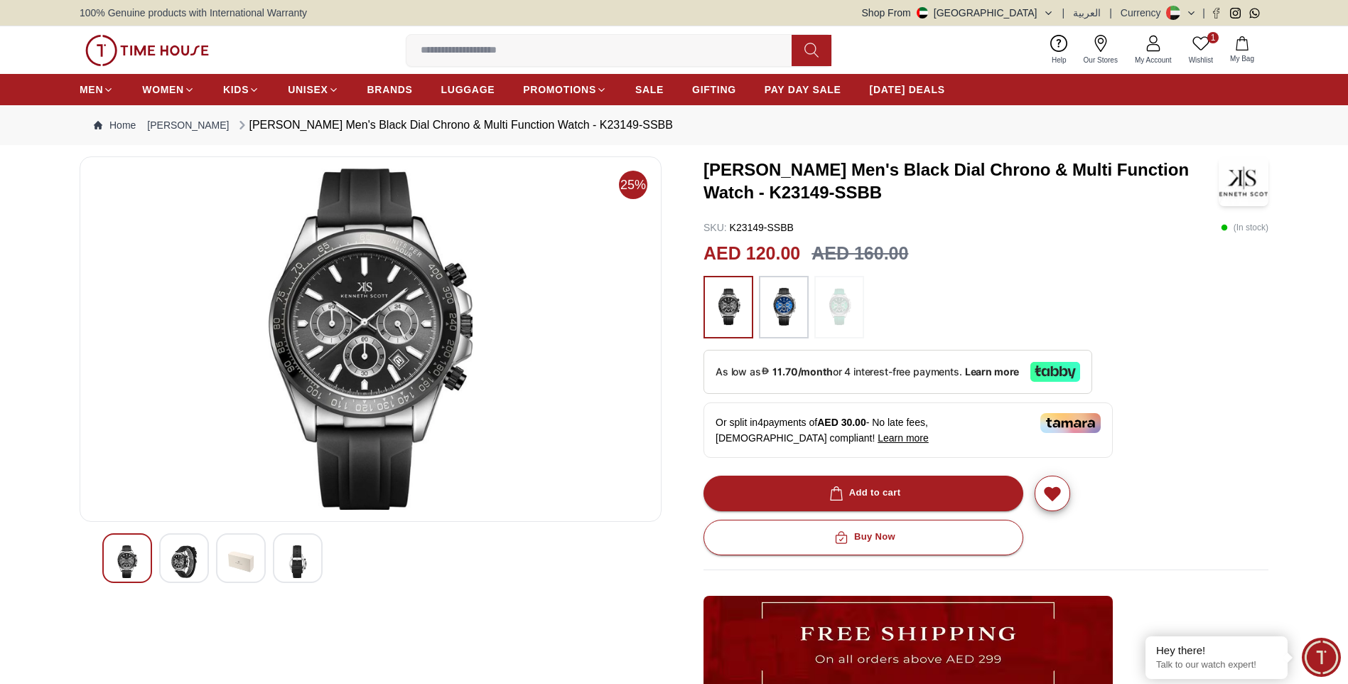
click at [291, 561] on img at bounding box center [298, 561] width 26 height 33
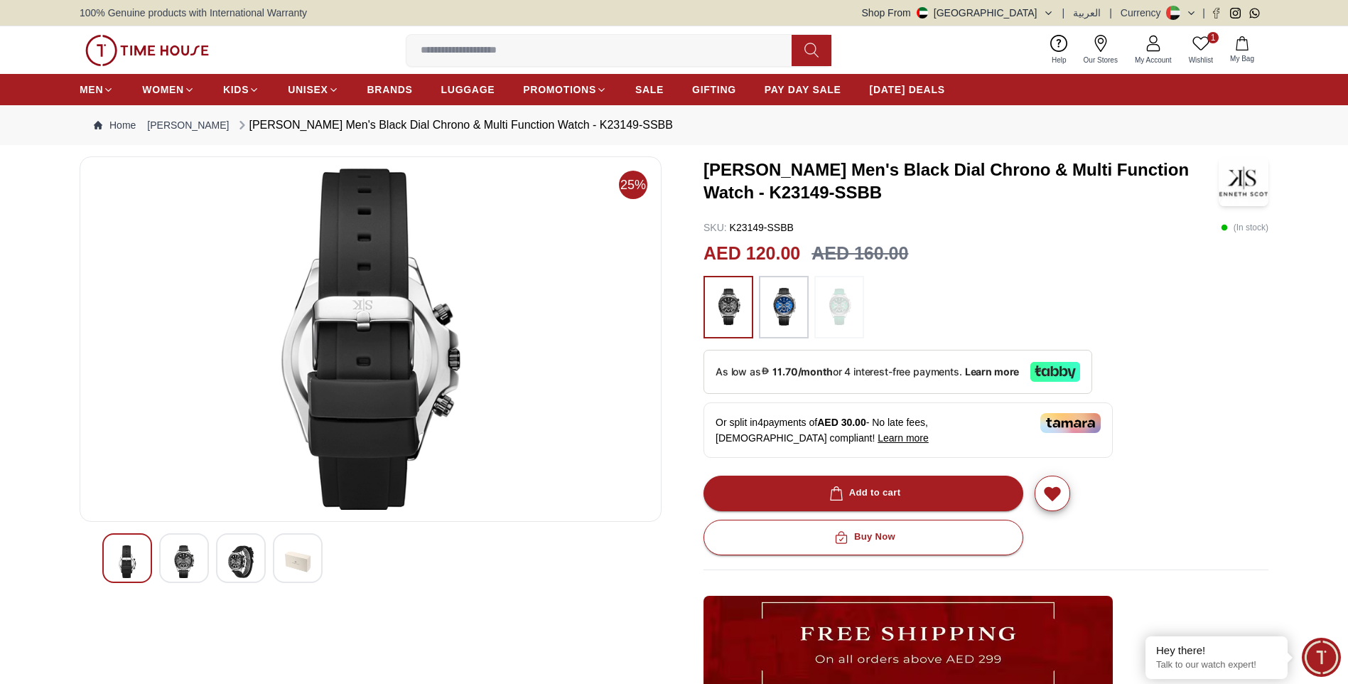
click at [240, 560] on img at bounding box center [241, 561] width 26 height 33
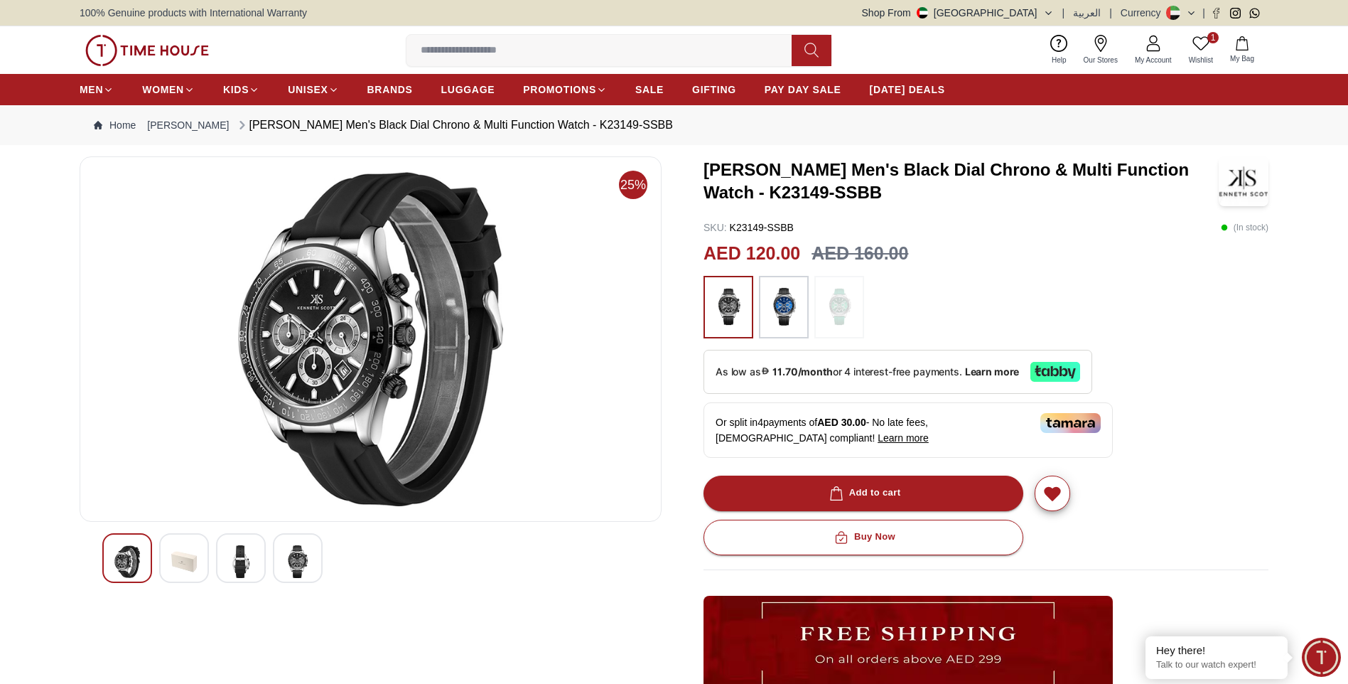
click at [866, 304] on div at bounding box center [986, 307] width 565 height 63
click at [847, 310] on img at bounding box center [840, 307] width 36 height 48
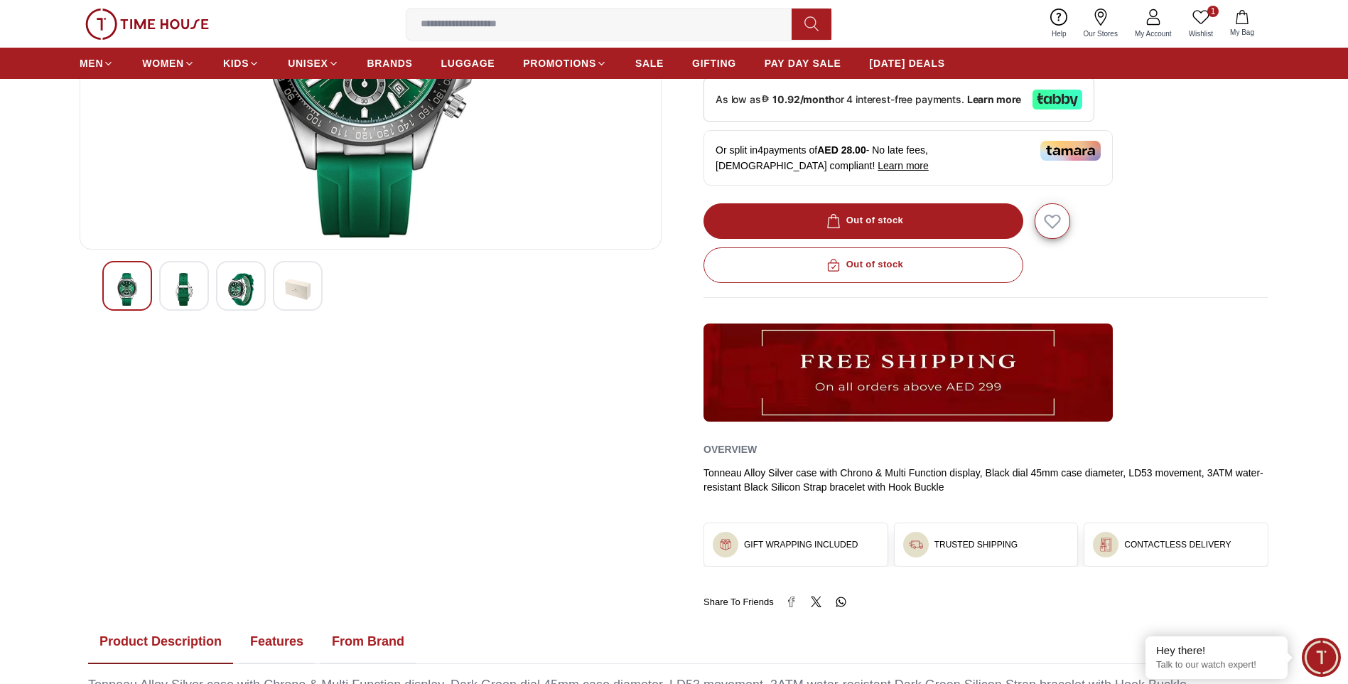
scroll to position [71, 0]
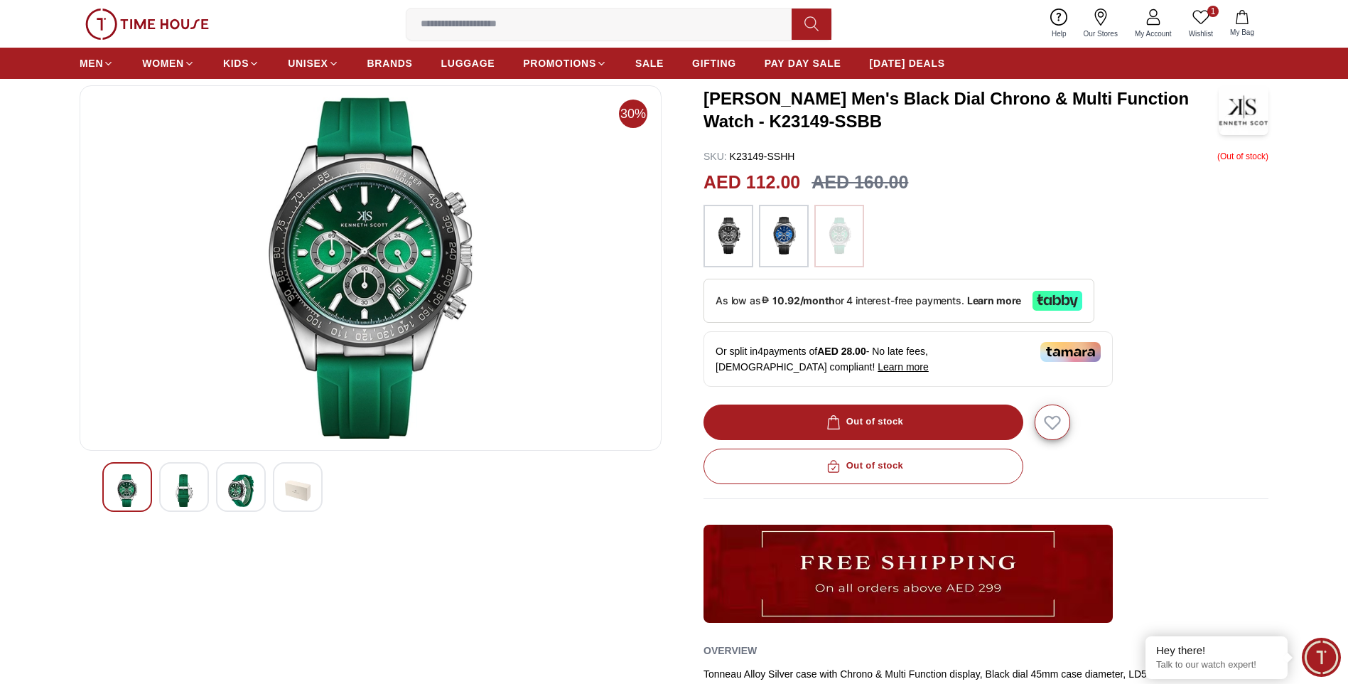
click at [785, 249] on img at bounding box center [784, 236] width 36 height 48
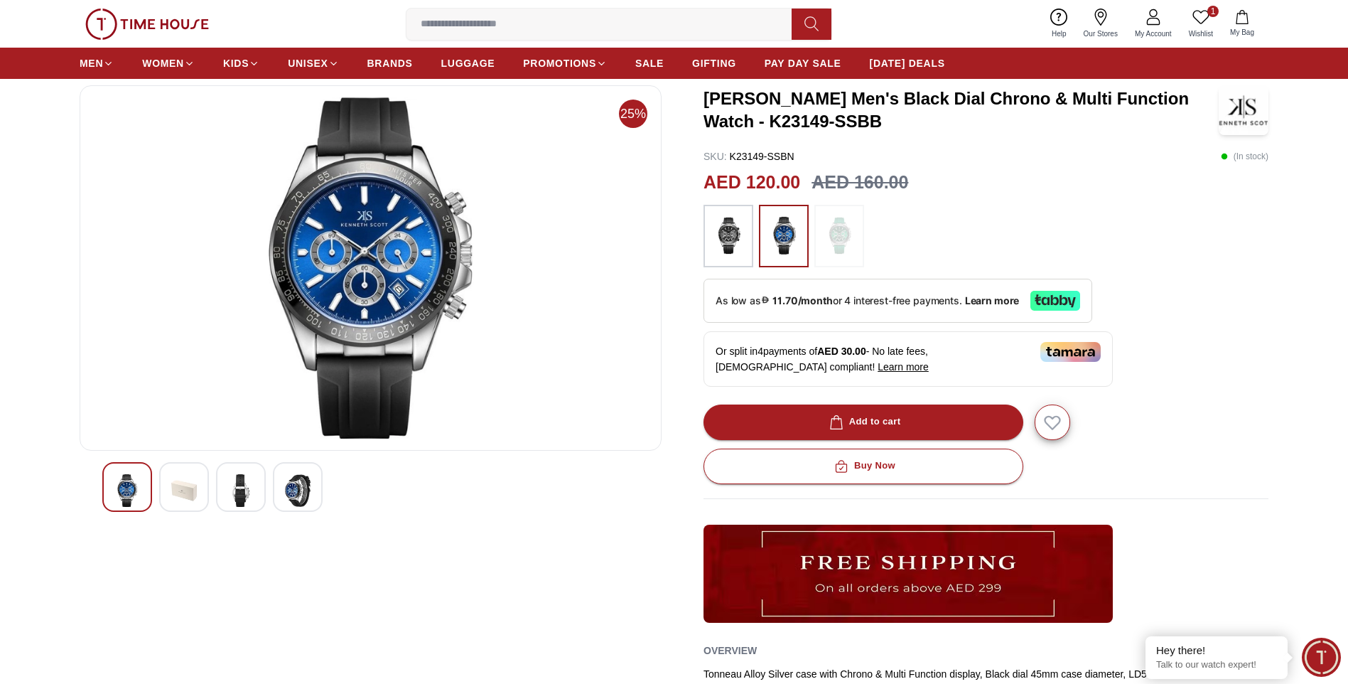
click at [722, 231] on img at bounding box center [729, 236] width 36 height 48
